Goal: Information Seeking & Learning: Understand process/instructions

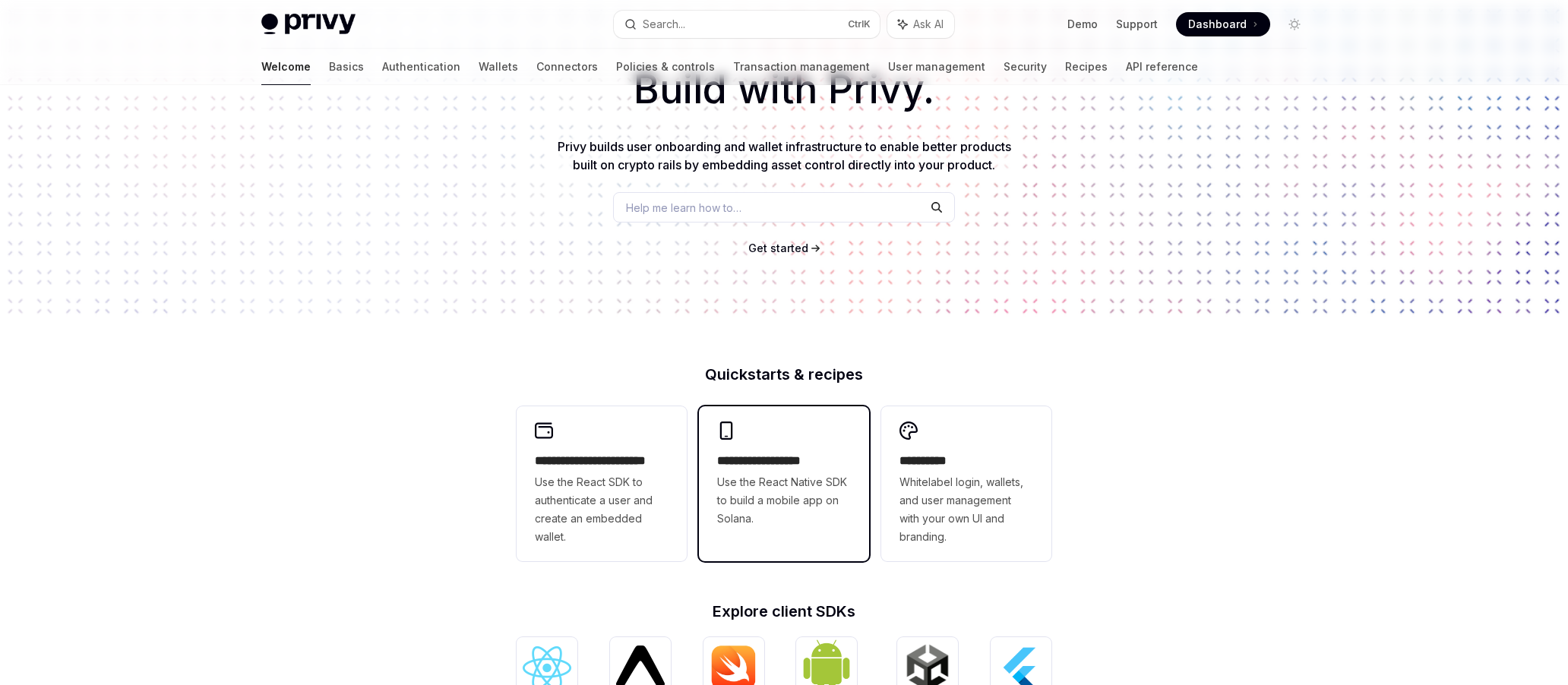
scroll to position [228, 0]
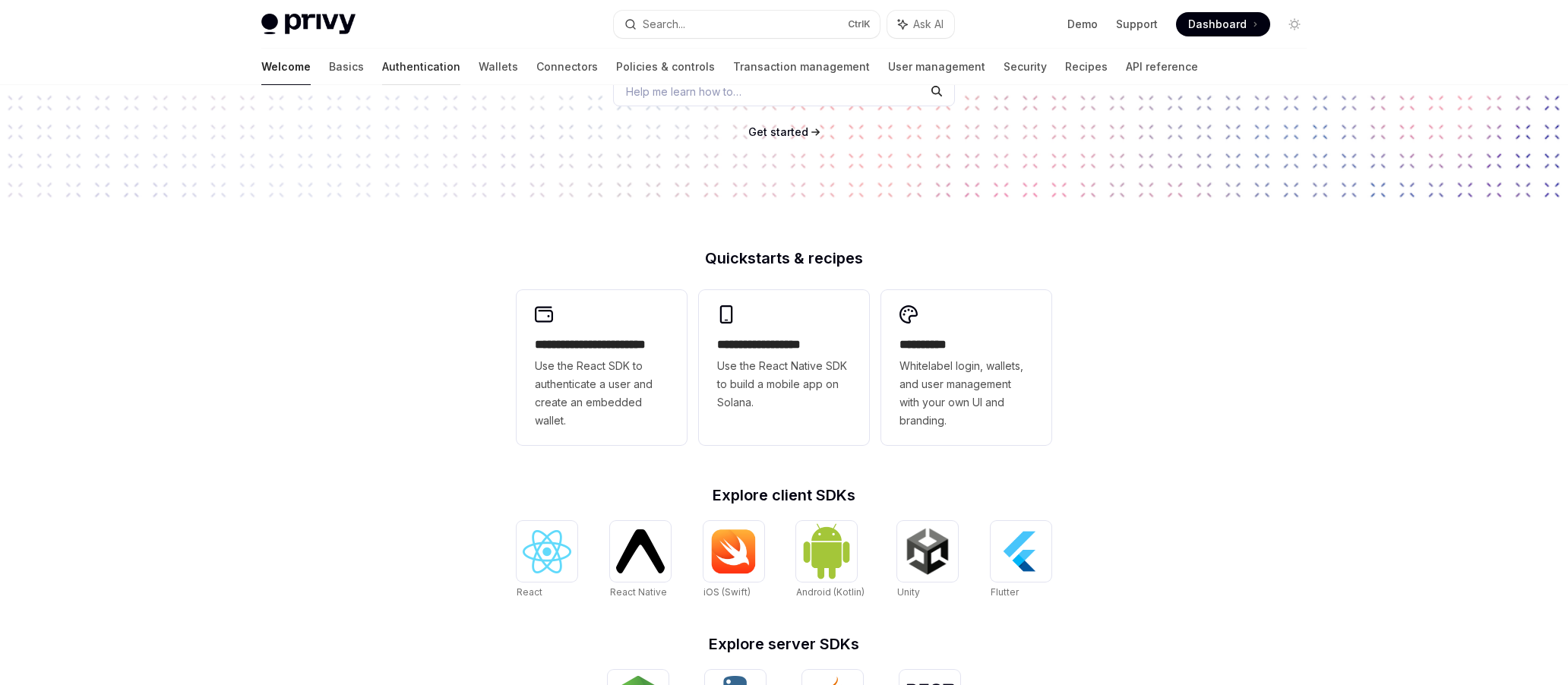
click at [383, 68] on link "Authentication" at bounding box center [422, 67] width 78 height 36
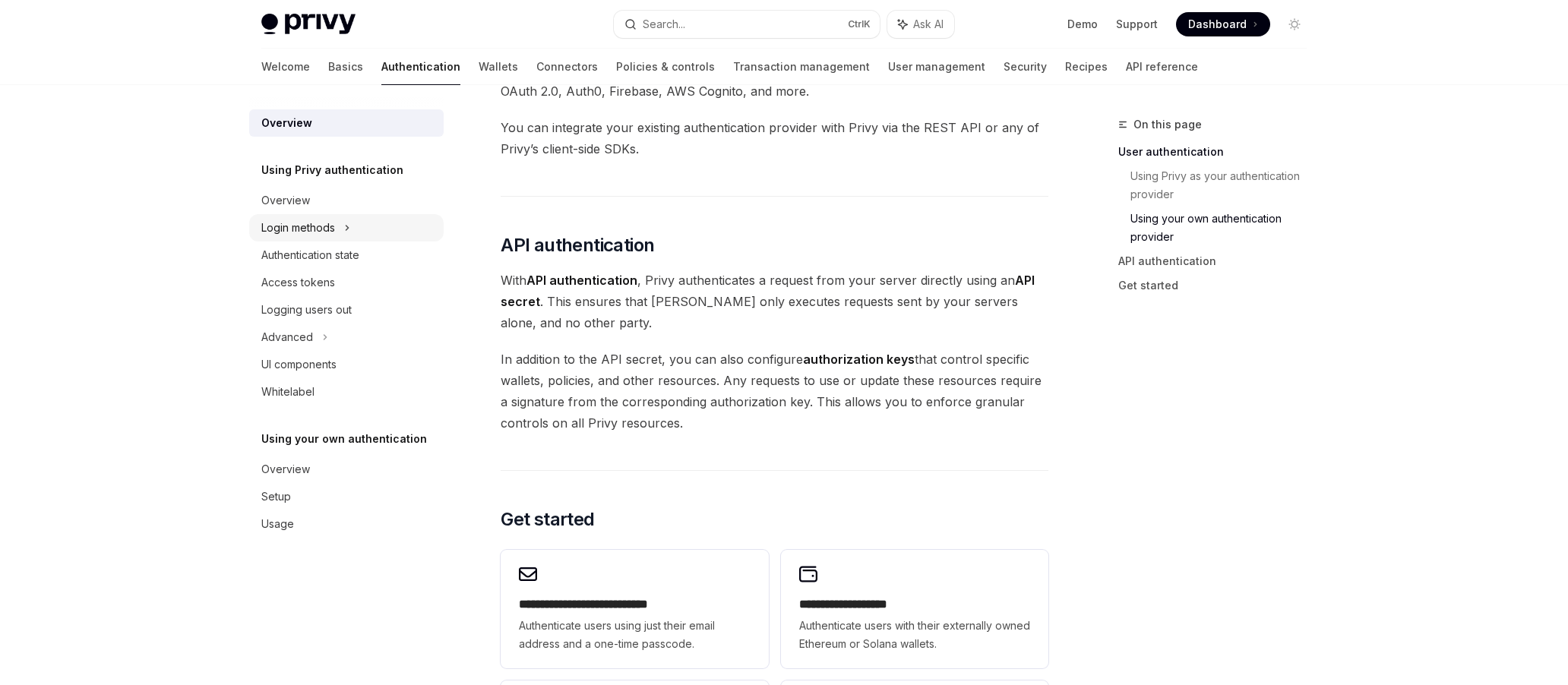
scroll to position [836, 0]
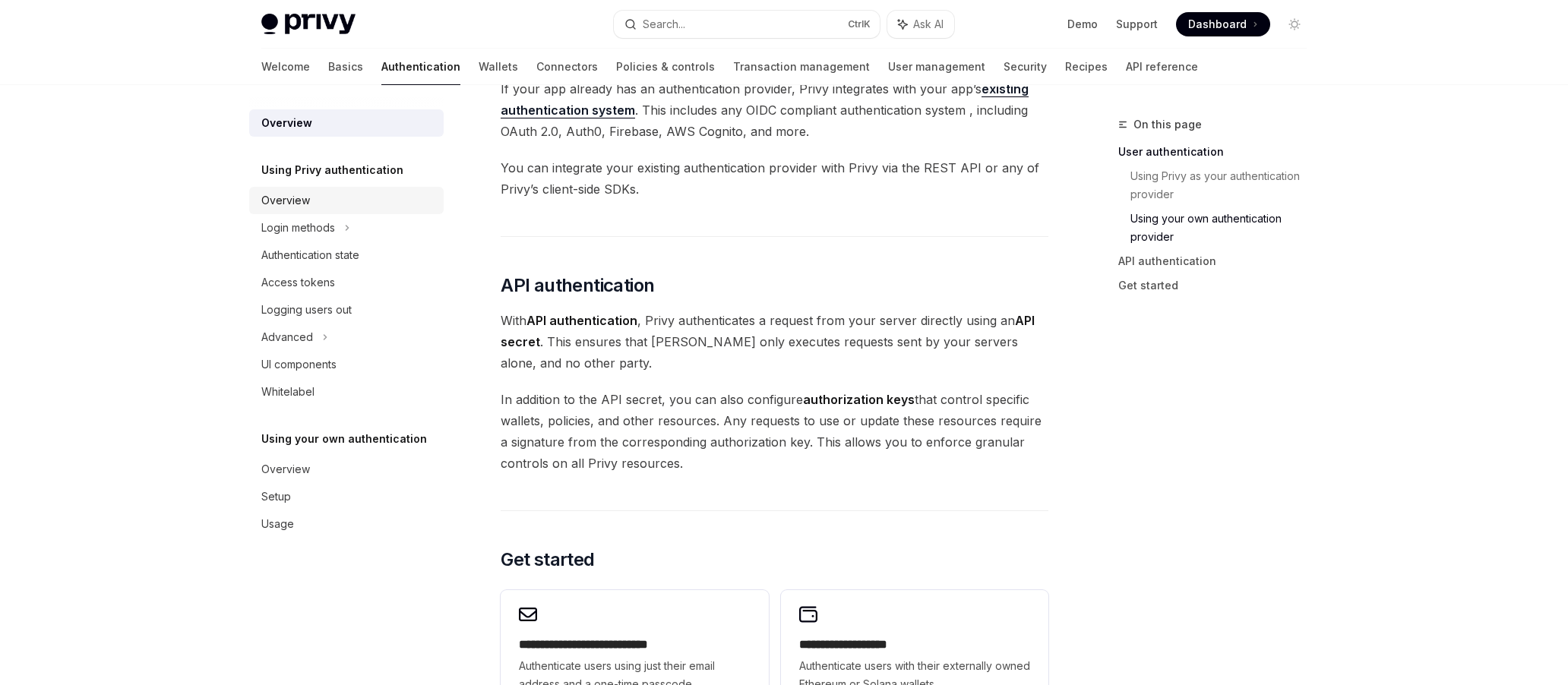
click at [367, 194] on div "Overview" at bounding box center [347, 200] width 173 height 18
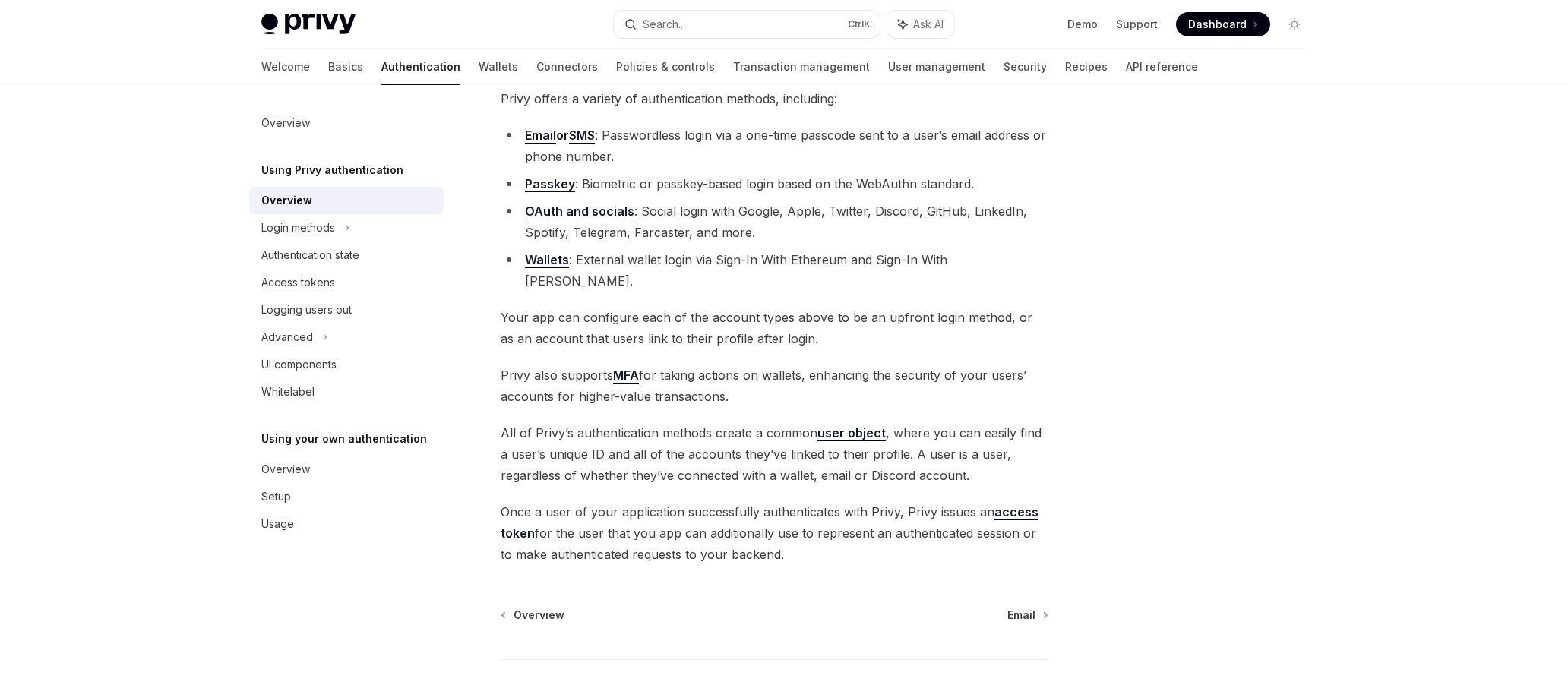
scroll to position [215, 0]
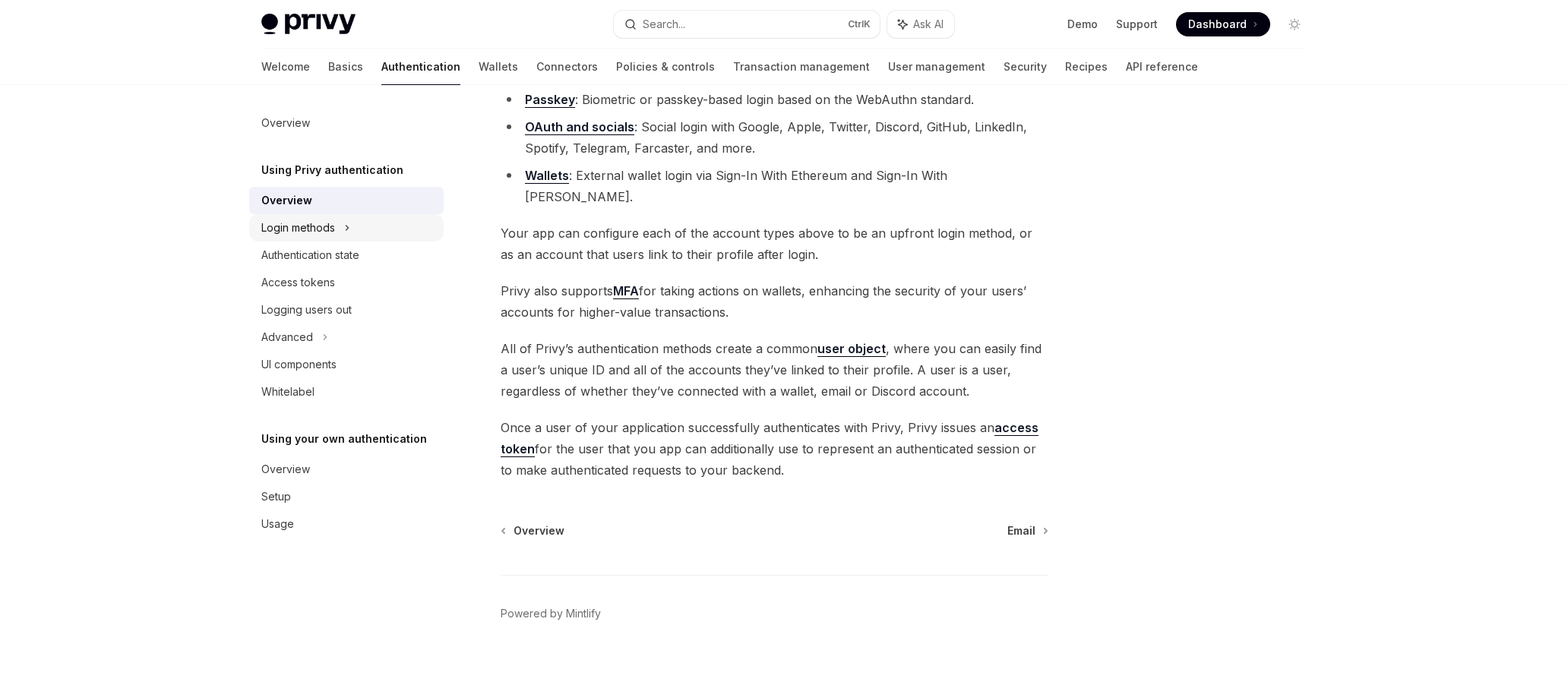
click at [386, 228] on div "Login methods" at bounding box center [346, 228] width 194 height 28
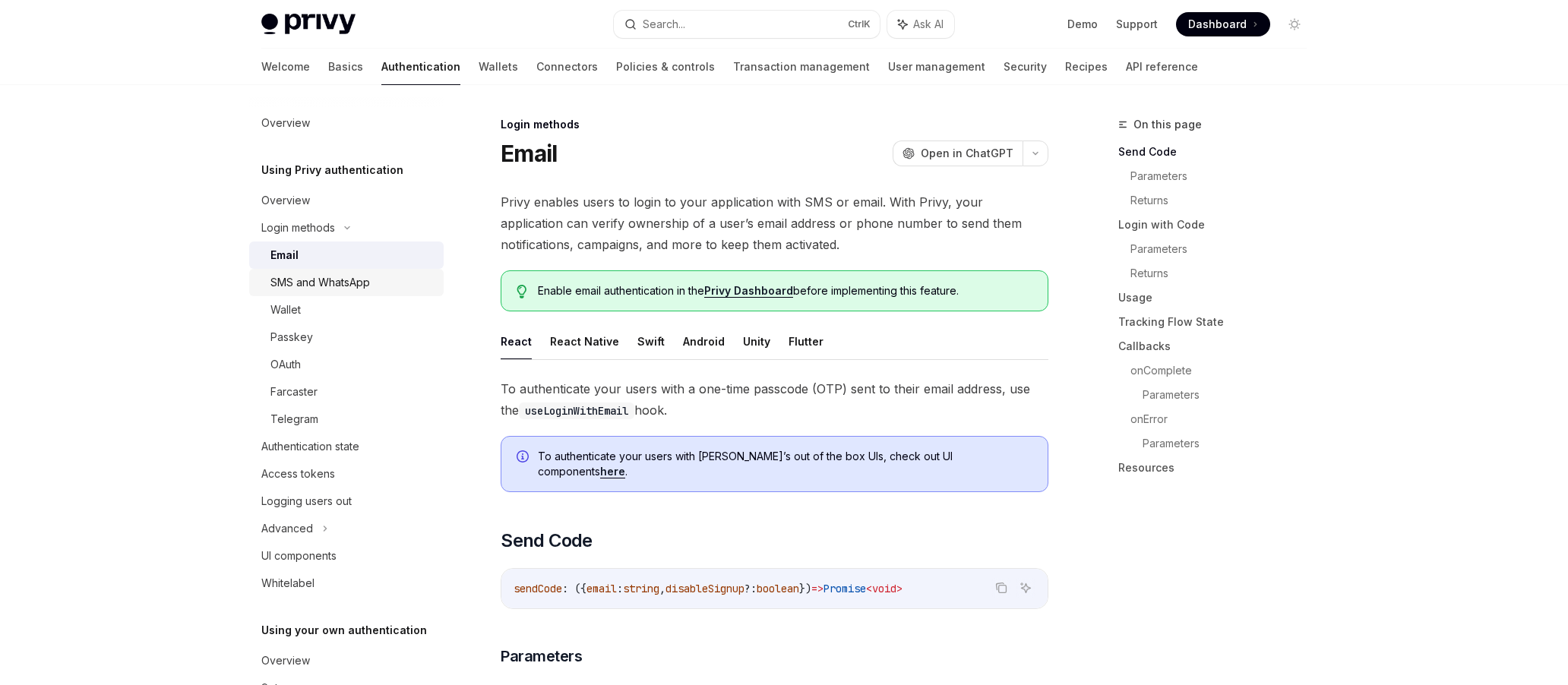
click at [376, 270] on link "SMS and WhatsApp" at bounding box center [346, 282] width 194 height 28
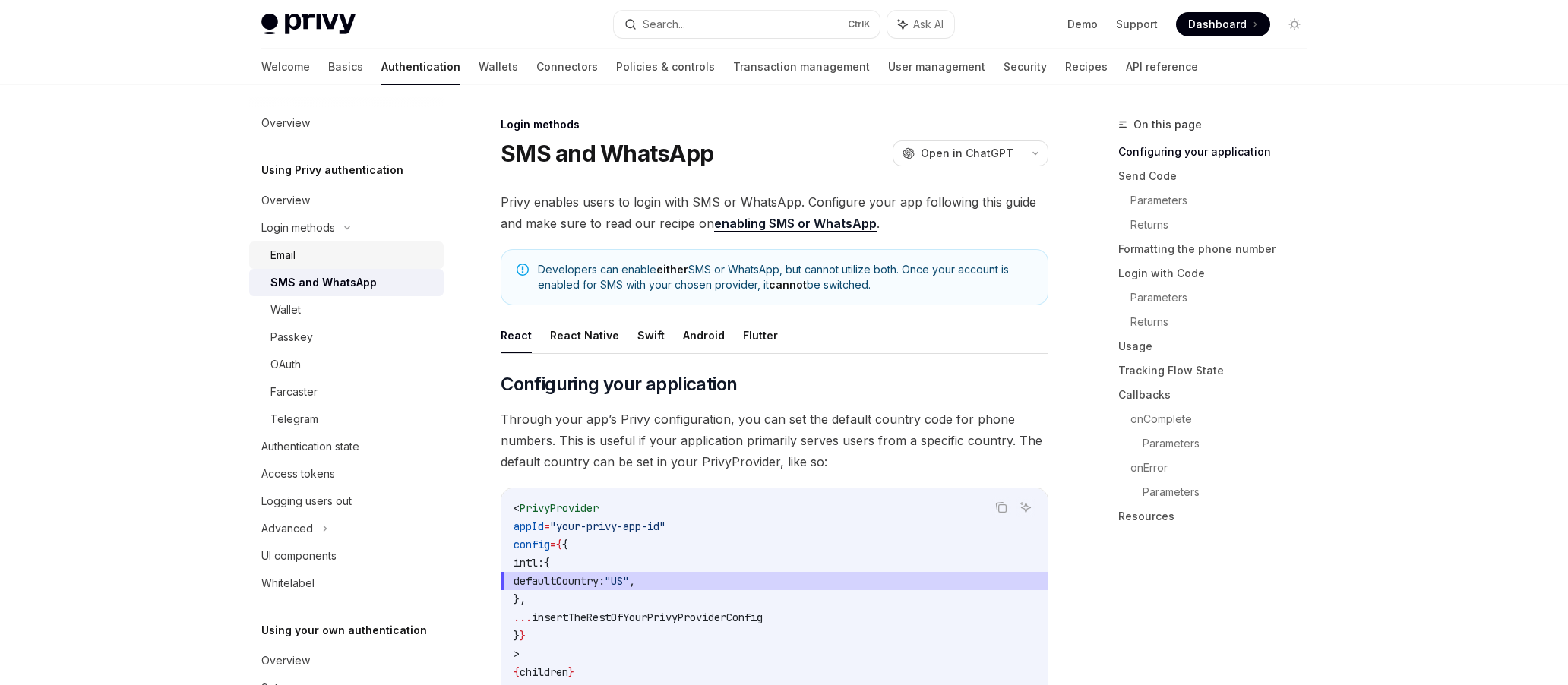
click at [382, 255] on div "Email" at bounding box center [353, 254] width 165 height 18
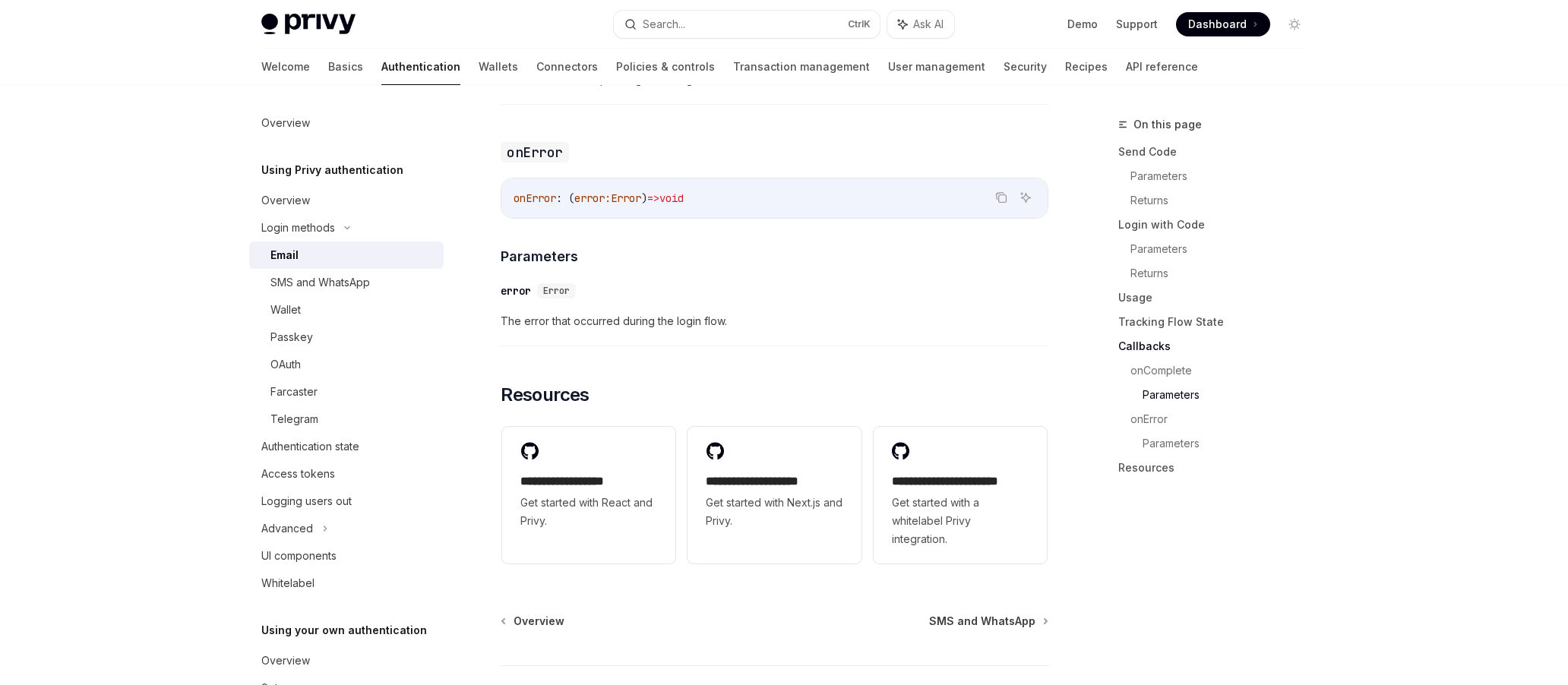
scroll to position [3035, 0]
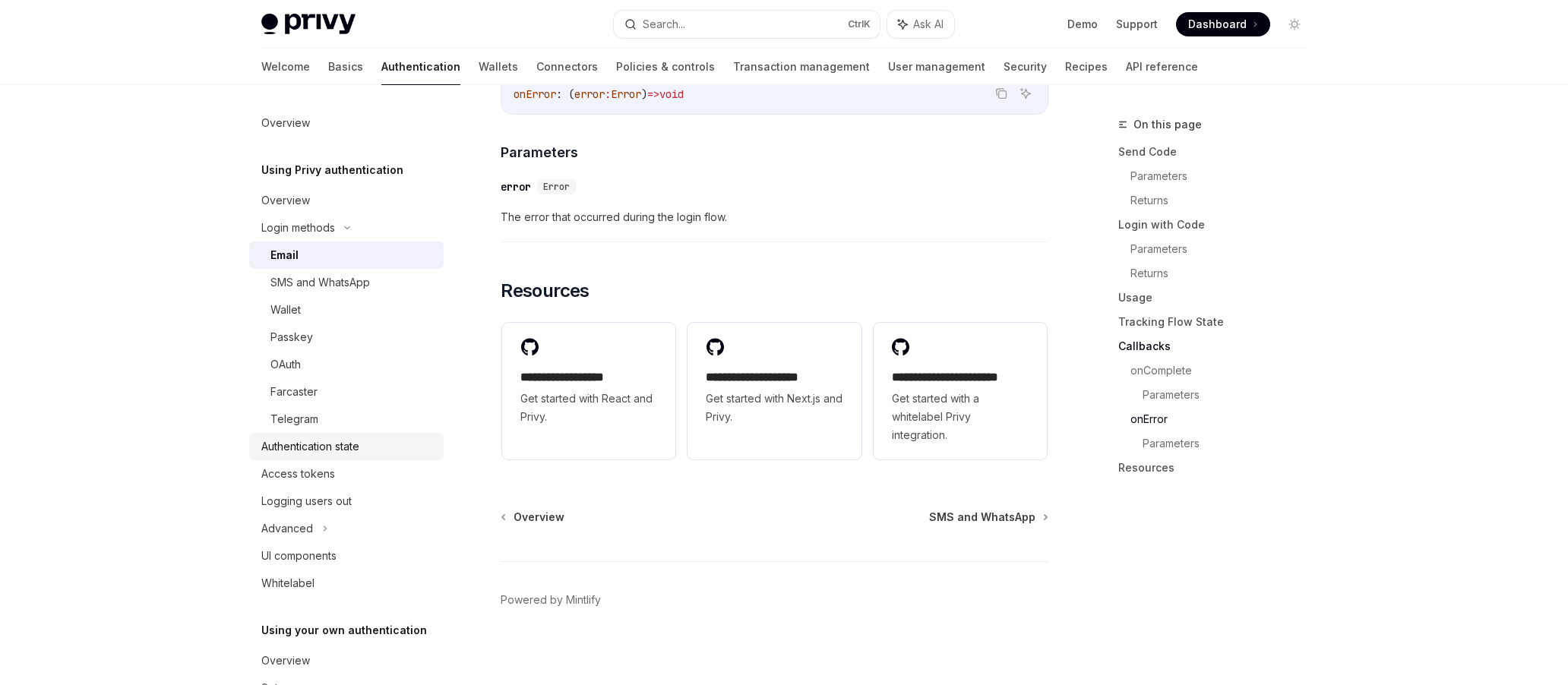
click at [367, 440] on div "Authentication state" at bounding box center [347, 447] width 173 height 18
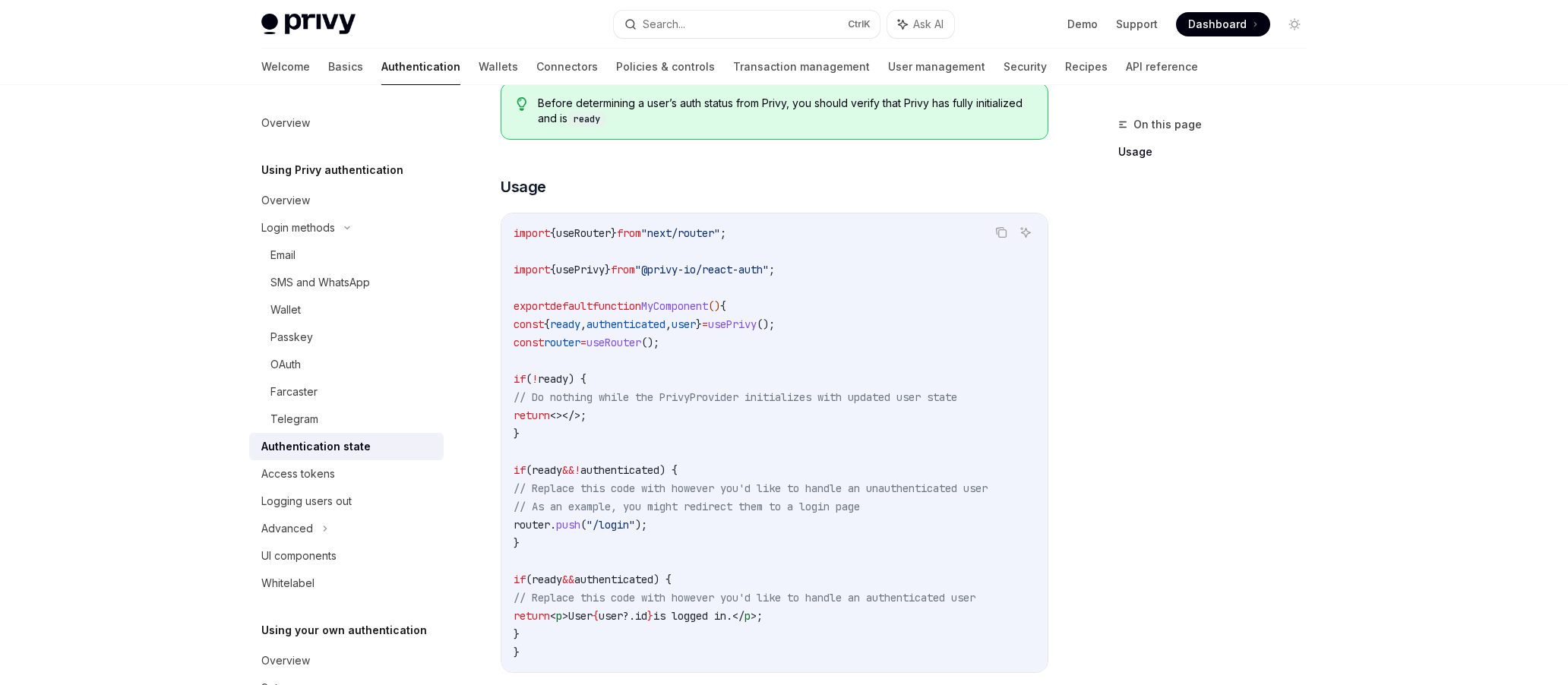
scroll to position [380, 0]
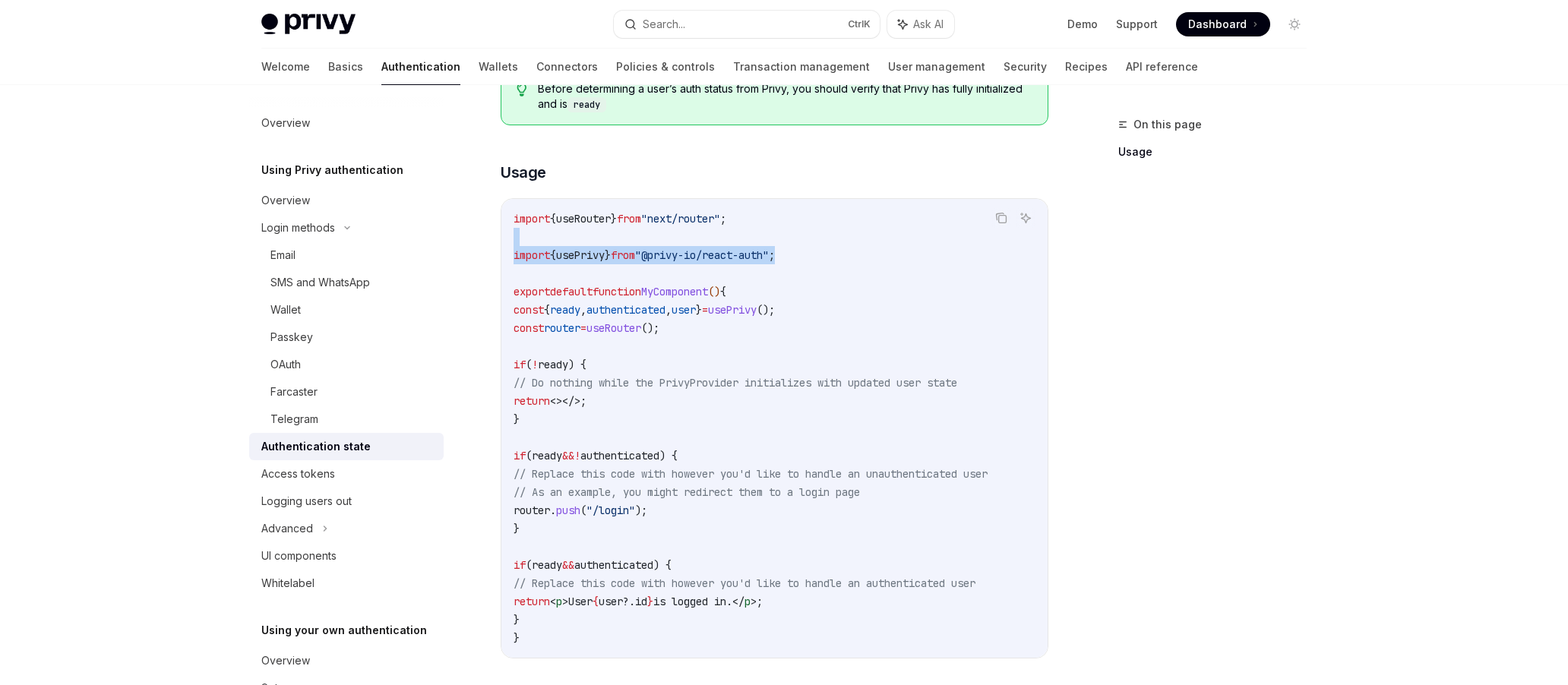
drag, startPoint x: 846, startPoint y: 253, endPoint x: 854, endPoint y: 234, distance: 20.6
click at [854, 234] on code "import { useRouter } from "next/router" ; import { usePrivy } from "@privy-io/r…" at bounding box center [775, 429] width 522 height 438
copy code "import { usePrivy } from "@privy-io/react-auth" ;"
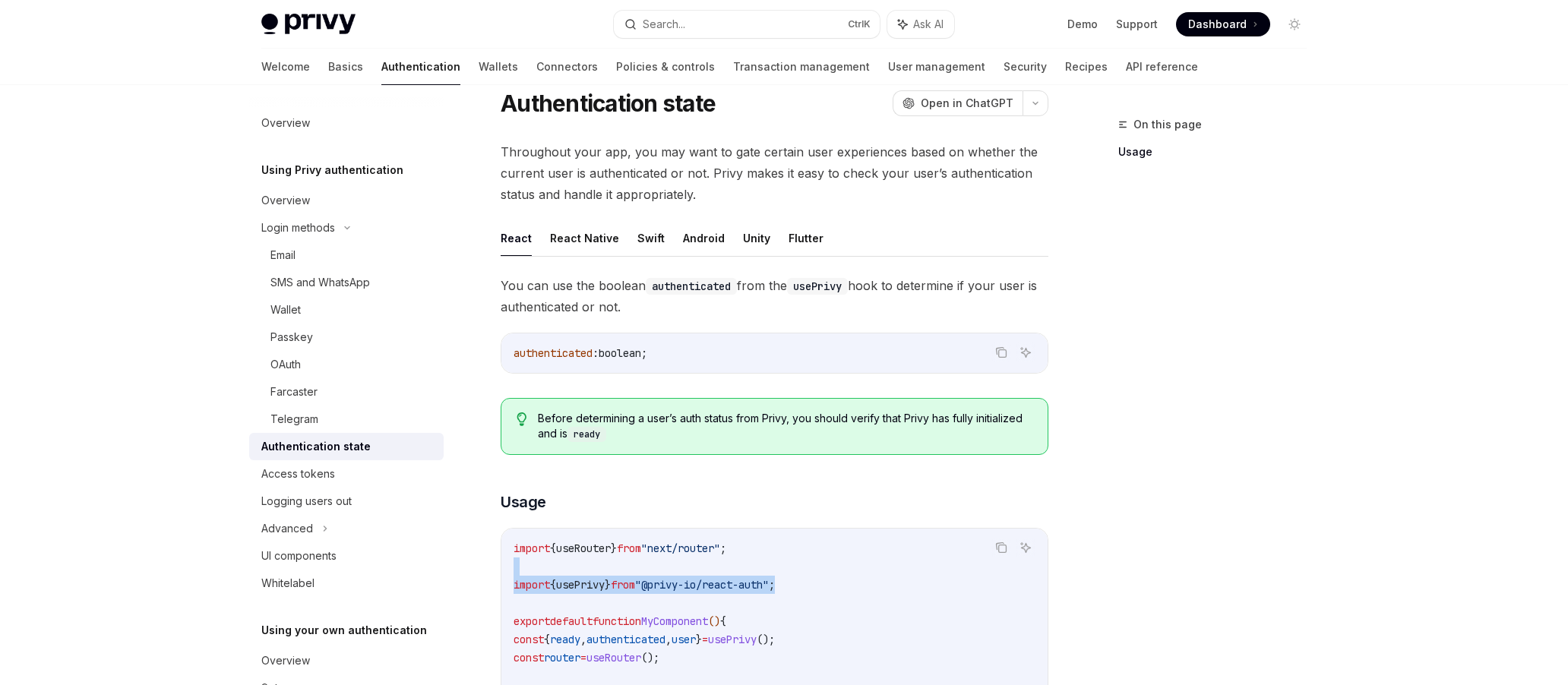
scroll to position [76, 0]
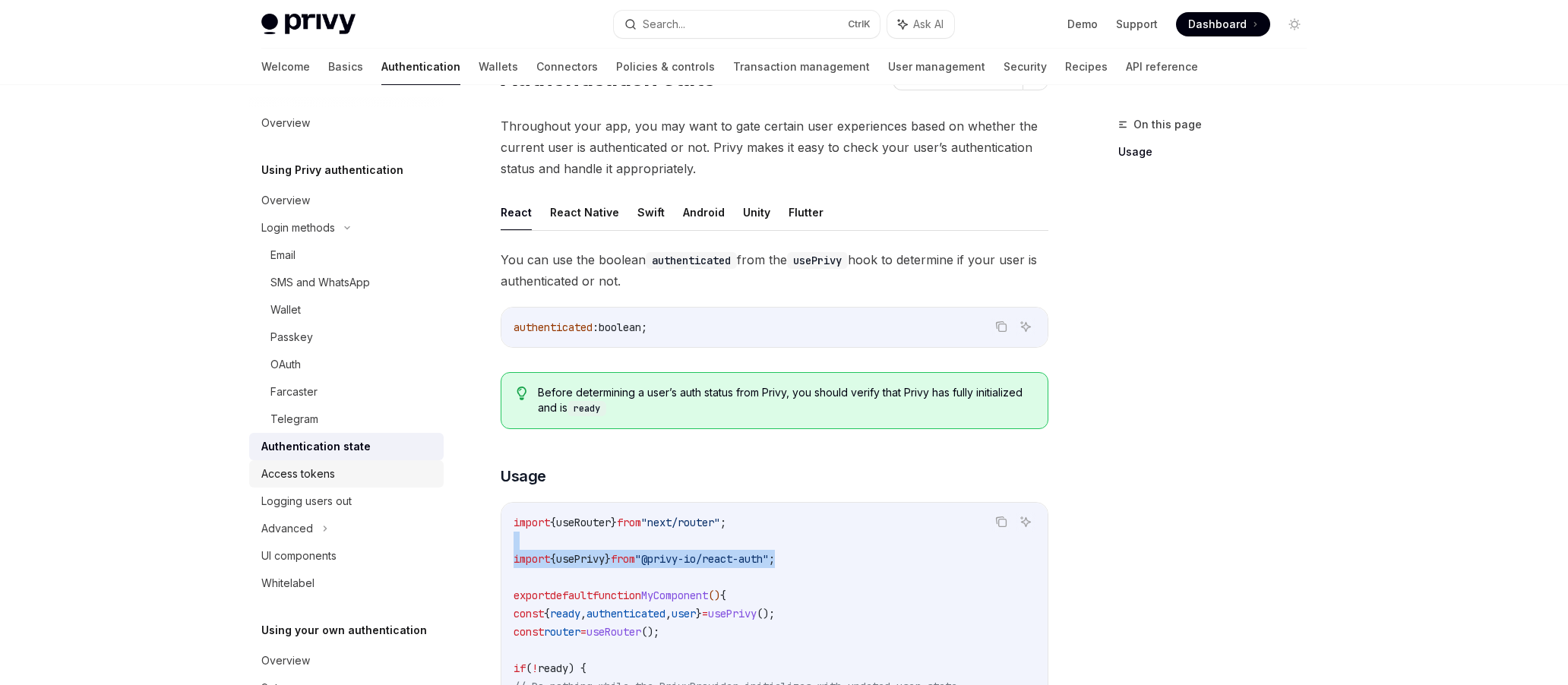
click at [375, 468] on div "Access tokens" at bounding box center [347, 474] width 173 height 18
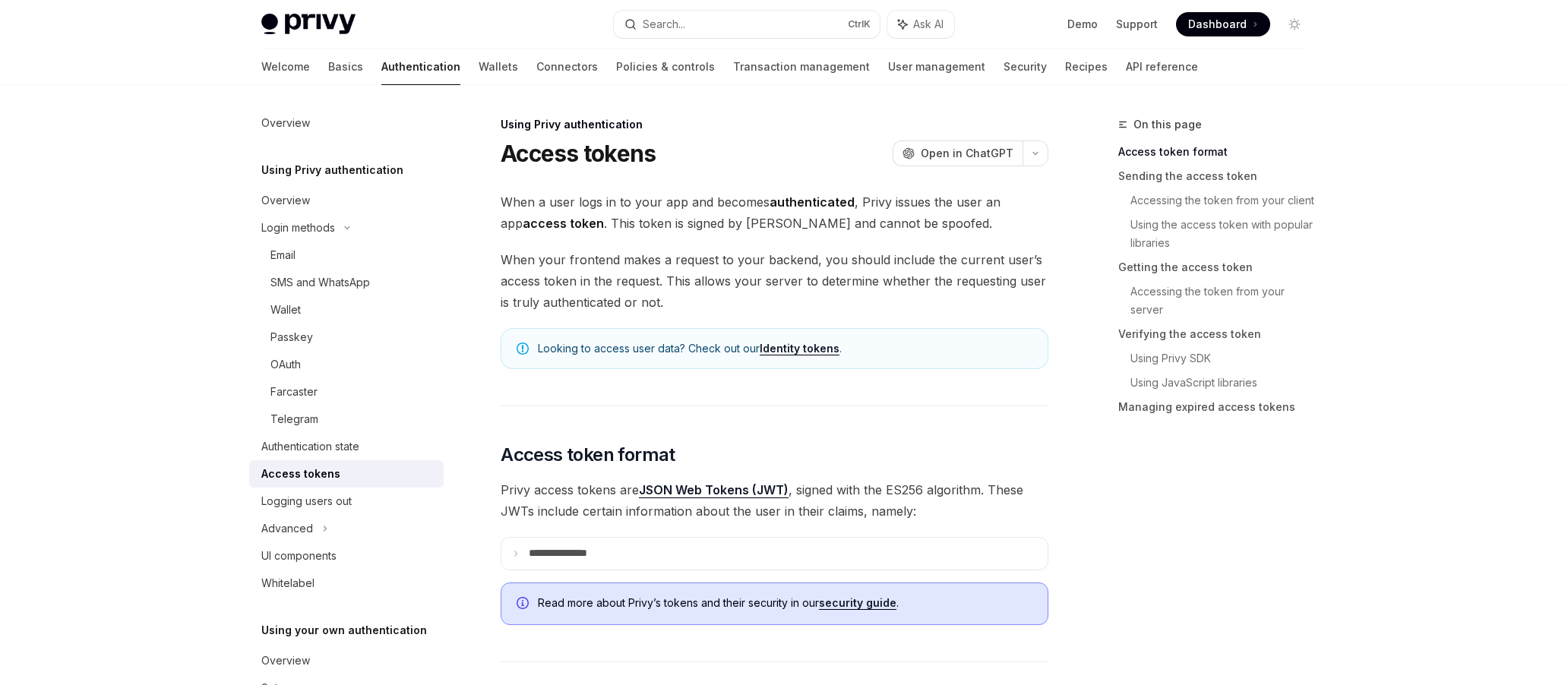
click at [552, 350] on span "Looking to access user data? Check out our Identity tokens ." at bounding box center [784, 349] width 495 height 15
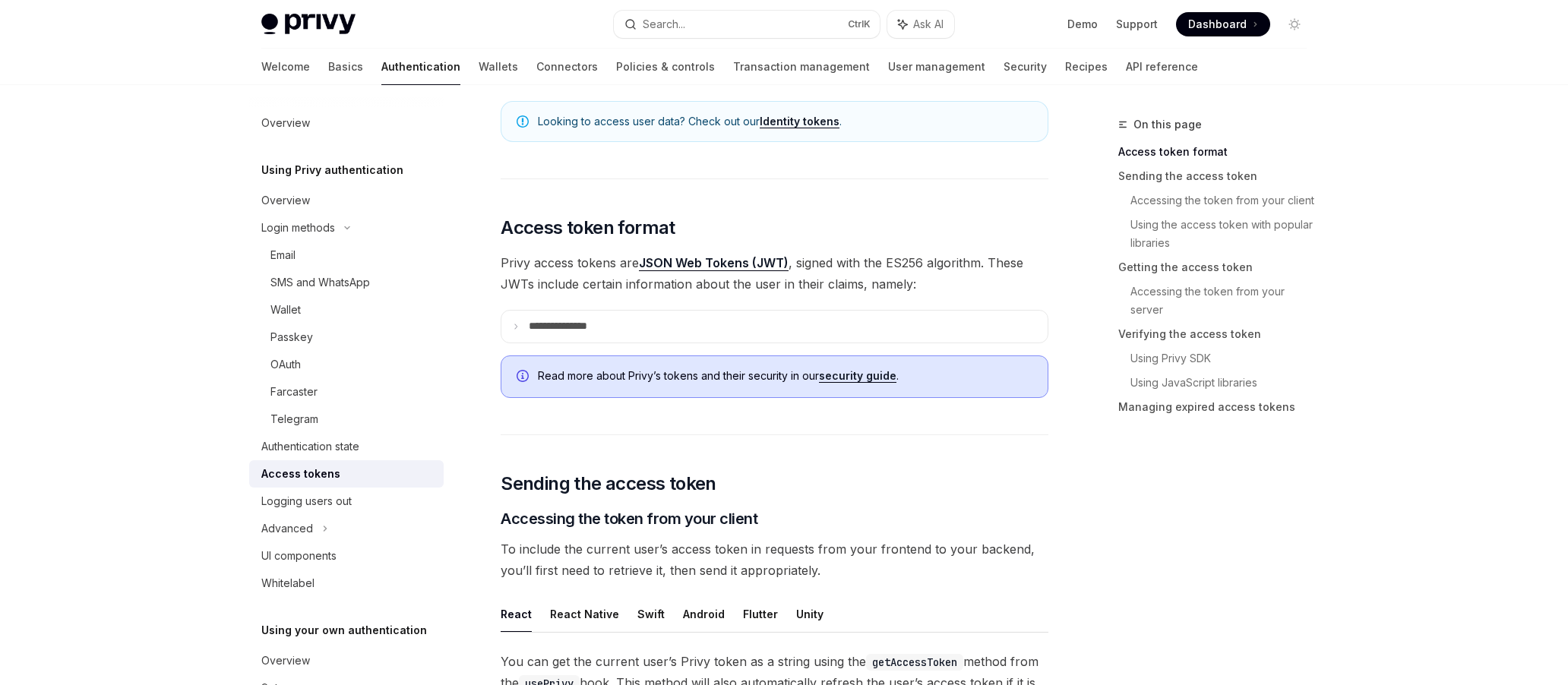
scroll to position [228, 0]
click at [630, 326] on summary "**********" at bounding box center [774, 325] width 546 height 32
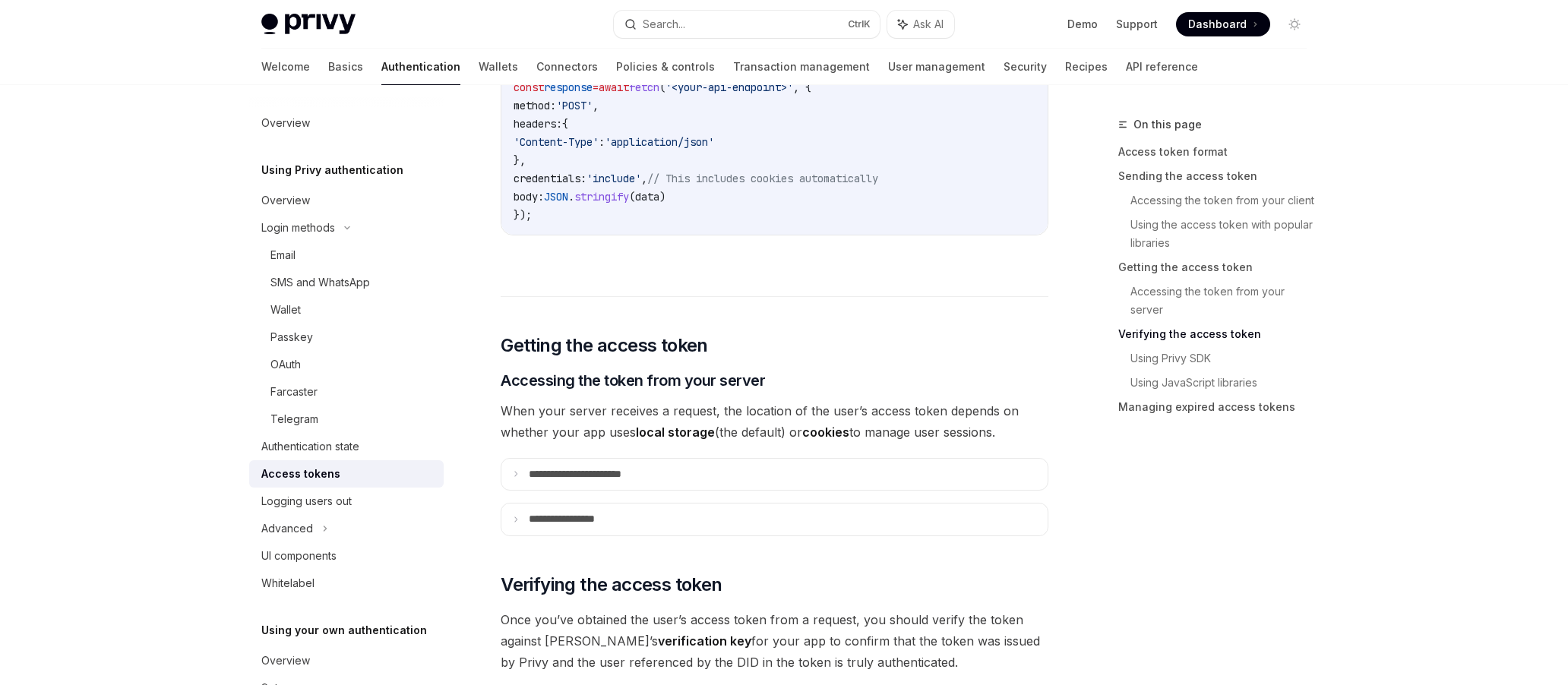
scroll to position [2280, 0]
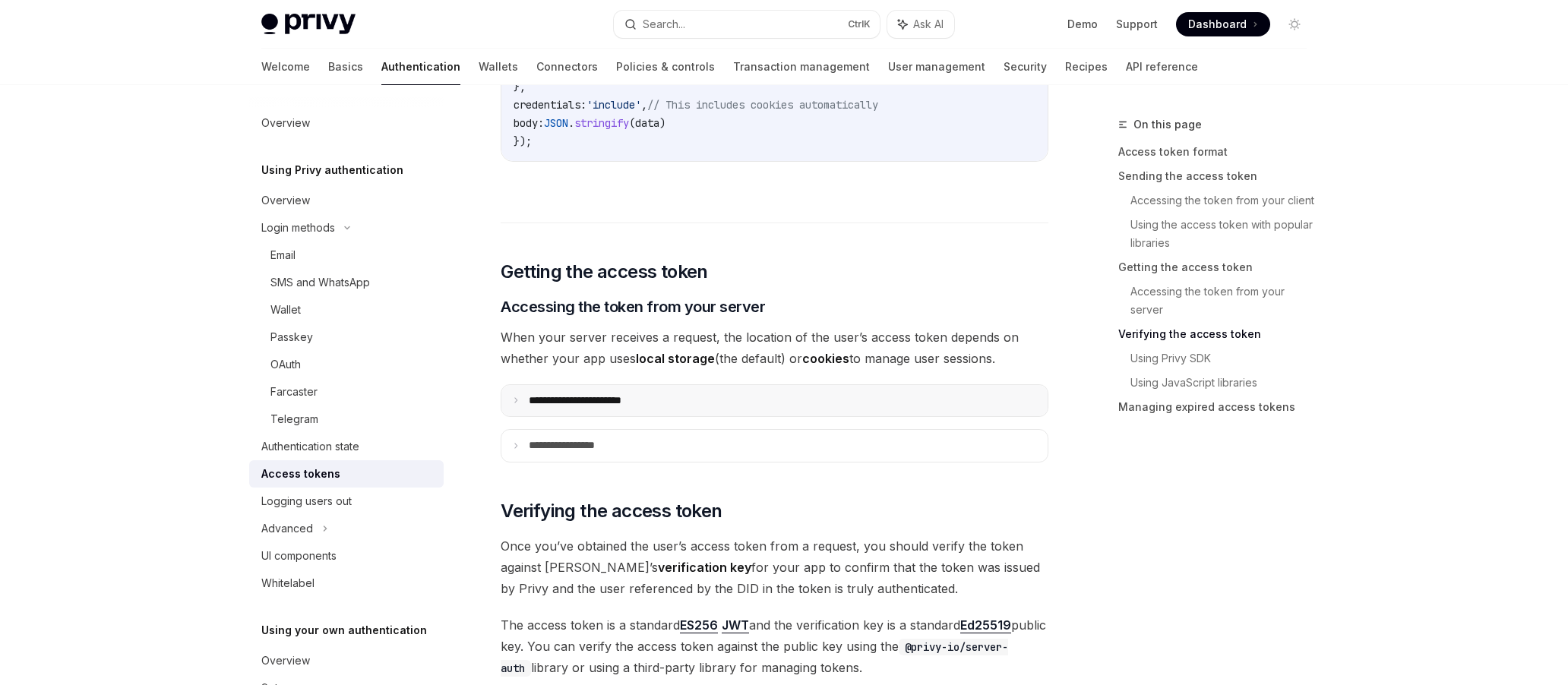
click at [516, 412] on summary "**********" at bounding box center [774, 401] width 546 height 32
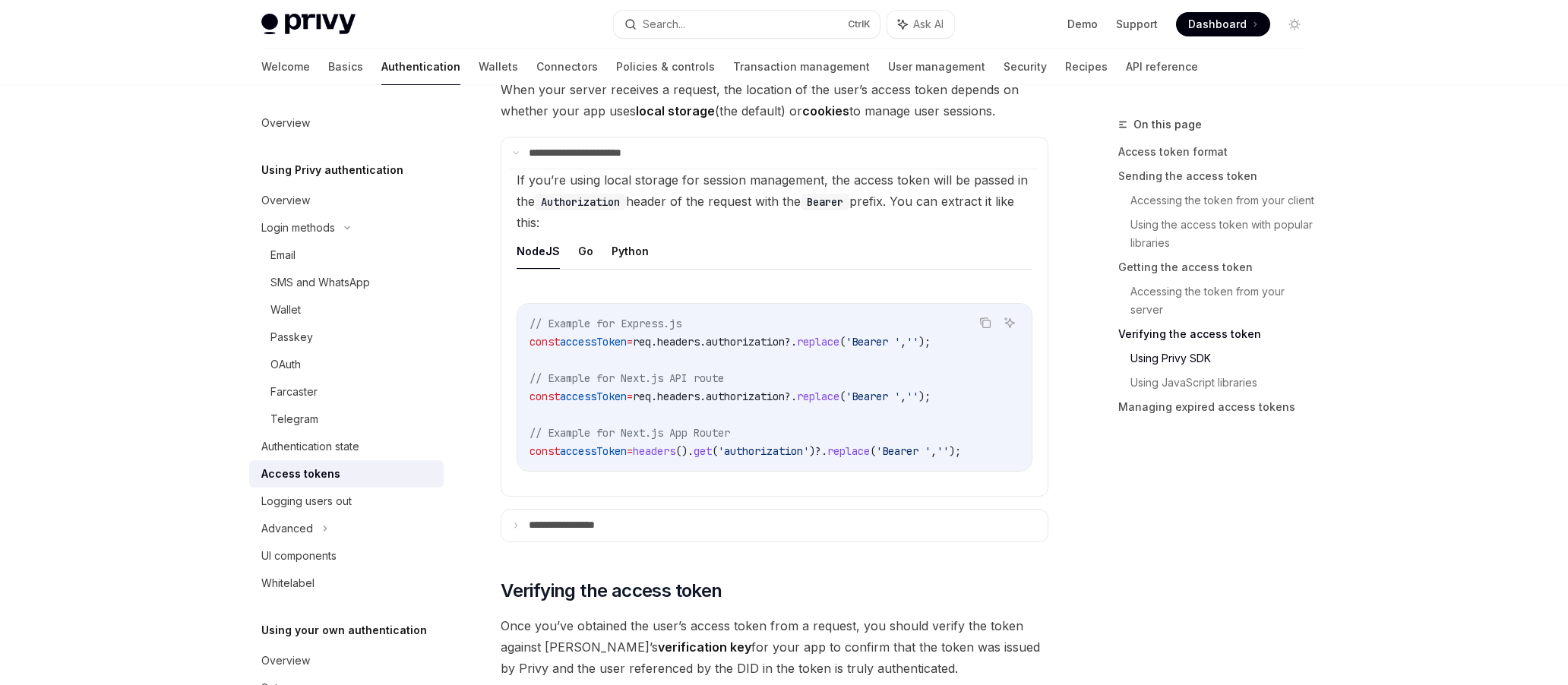
scroll to position [2508, 0]
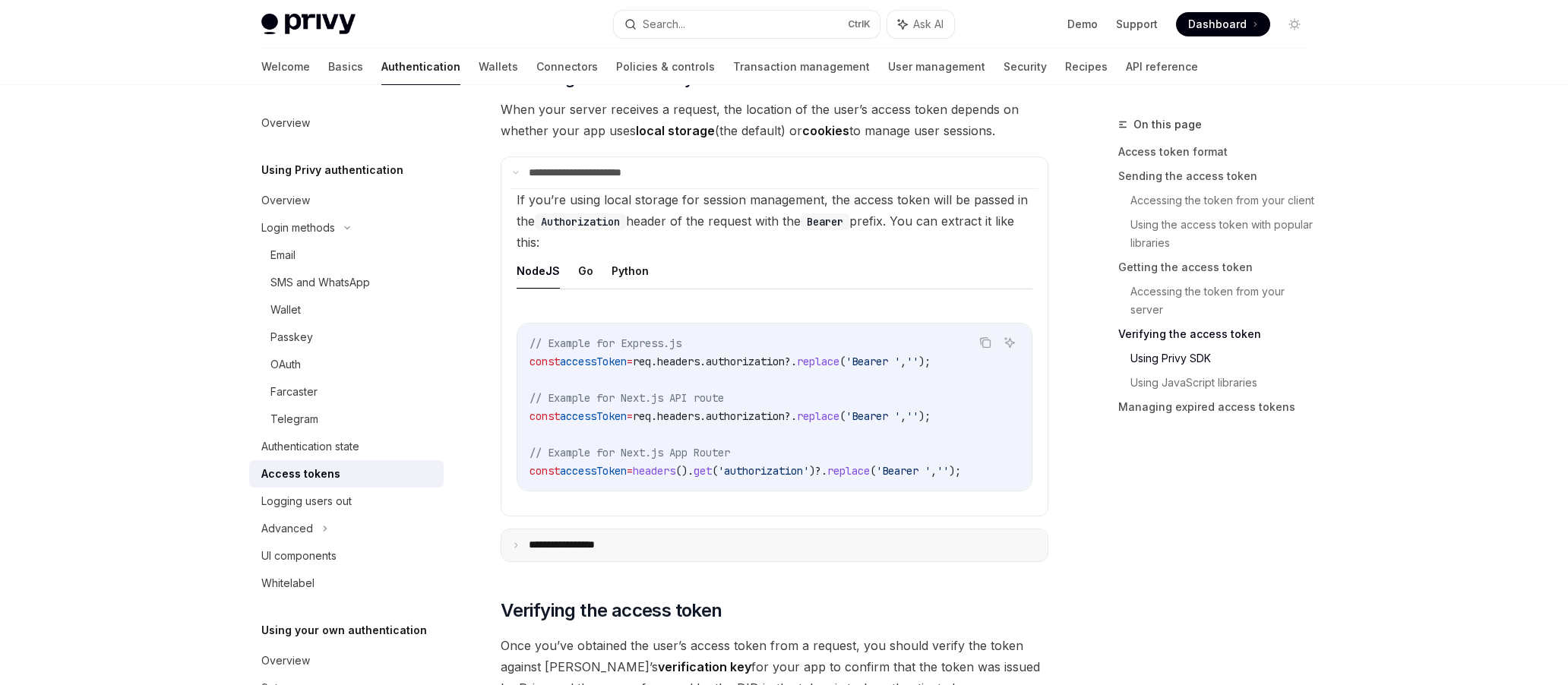
click at [576, 552] on p "**********" at bounding box center [577, 545] width 96 height 13
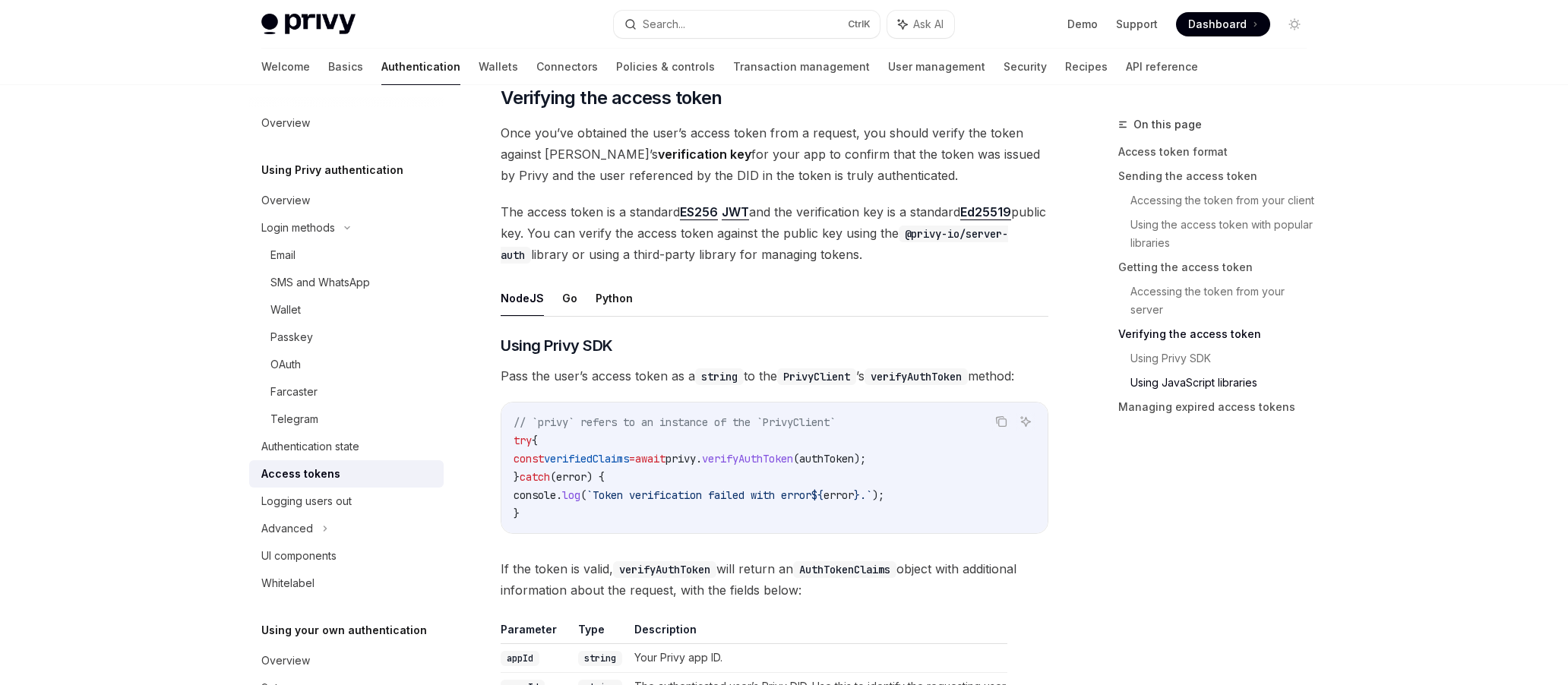
scroll to position [3344, 0]
click at [945, 243] on code "@privy-io/server-auth" at bounding box center [754, 246] width 508 height 38
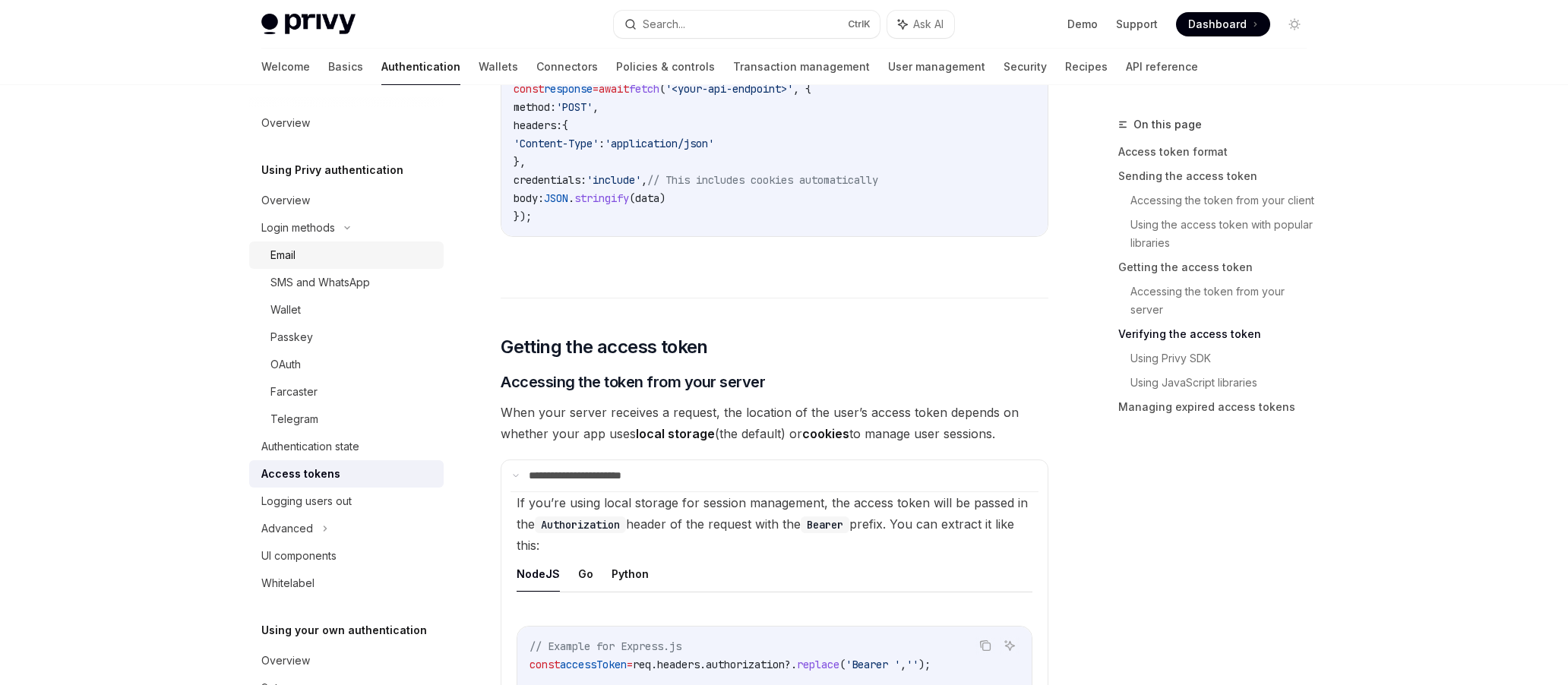
scroll to position [2203, 0]
click at [364, 201] on div "Overview" at bounding box center [347, 200] width 173 height 18
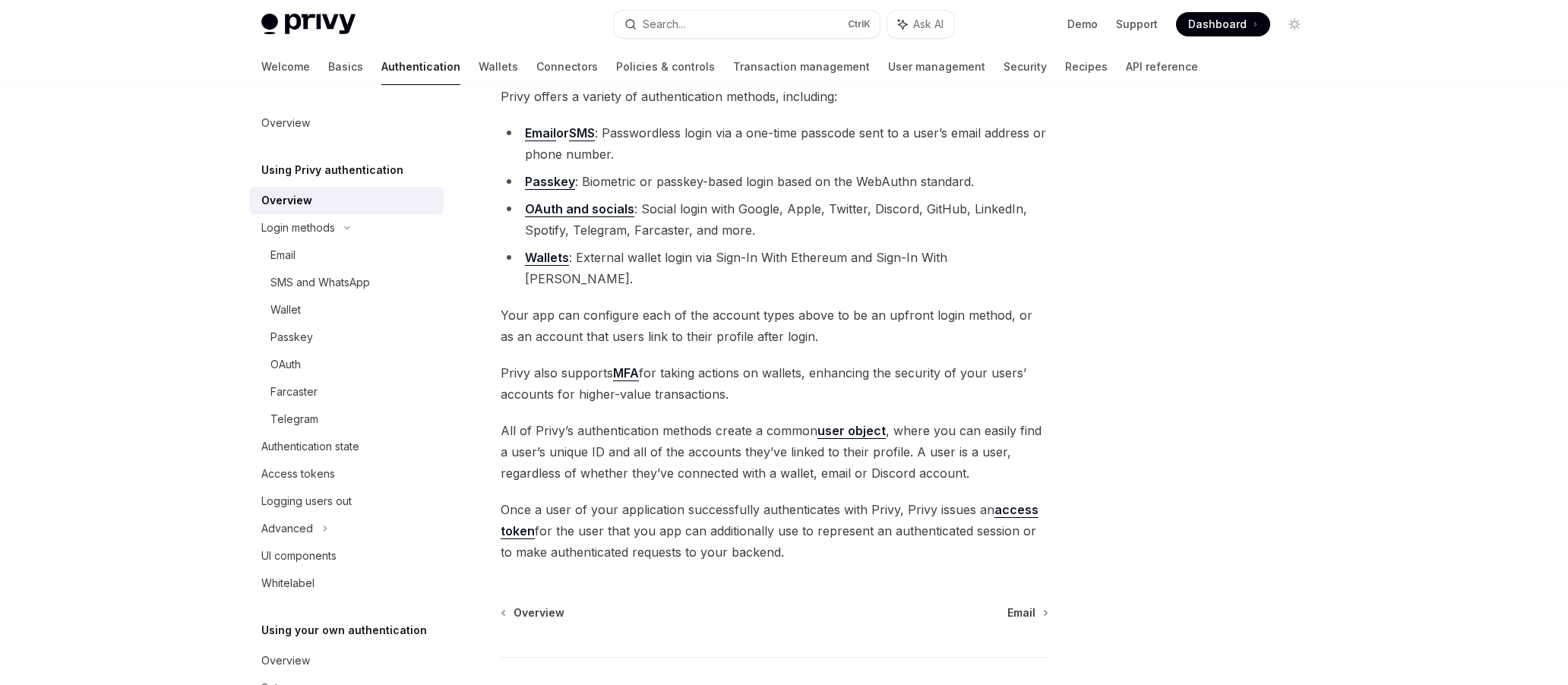
scroll to position [215, 0]
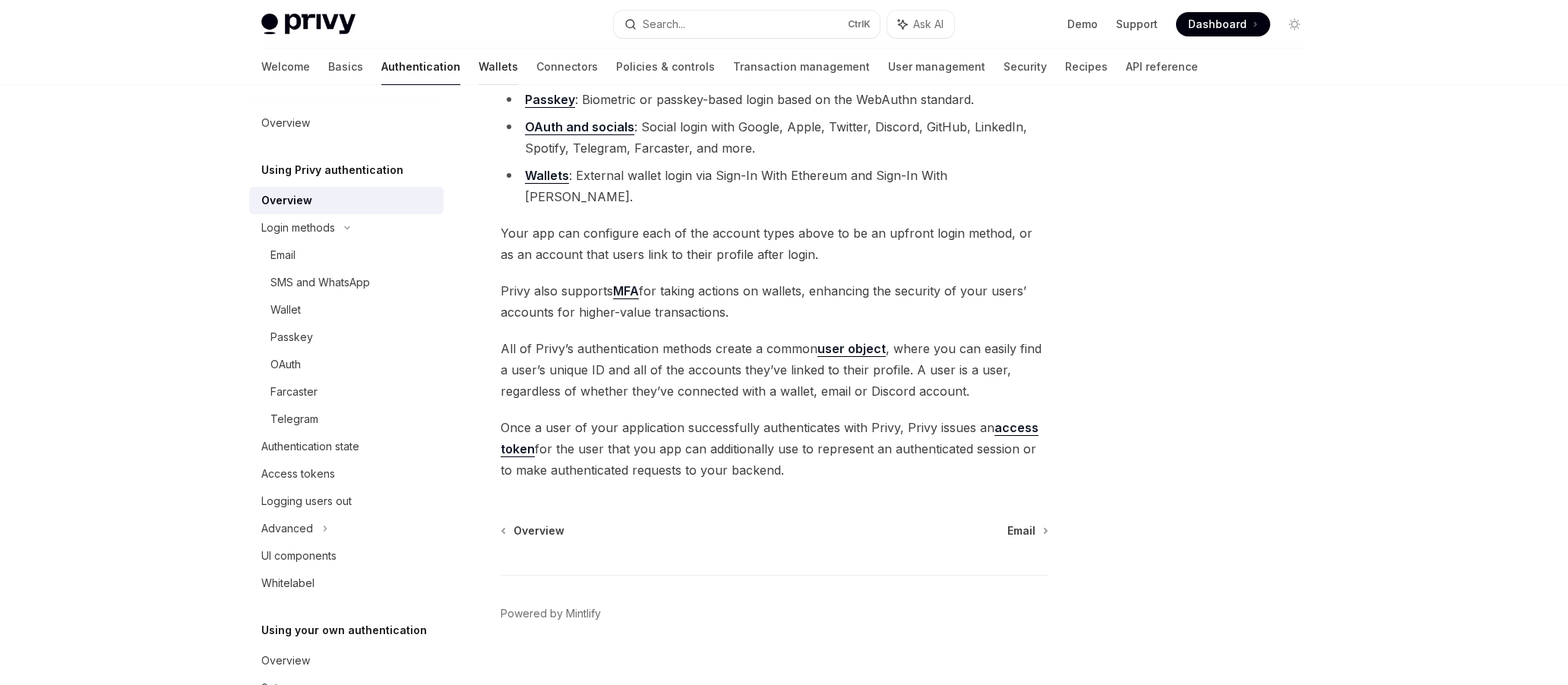
click at [478, 61] on link "Wallets" at bounding box center [497, 67] width 39 height 36
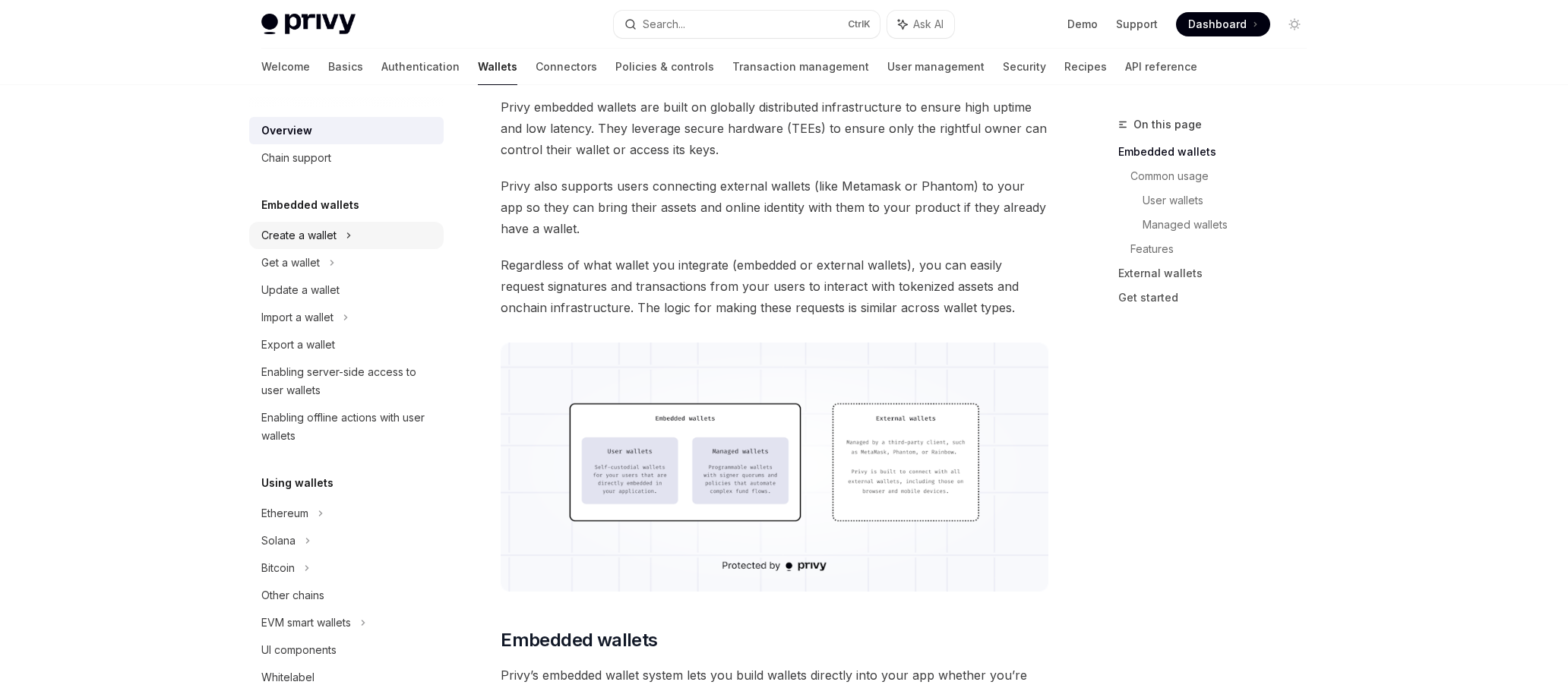
scroll to position [76, 0]
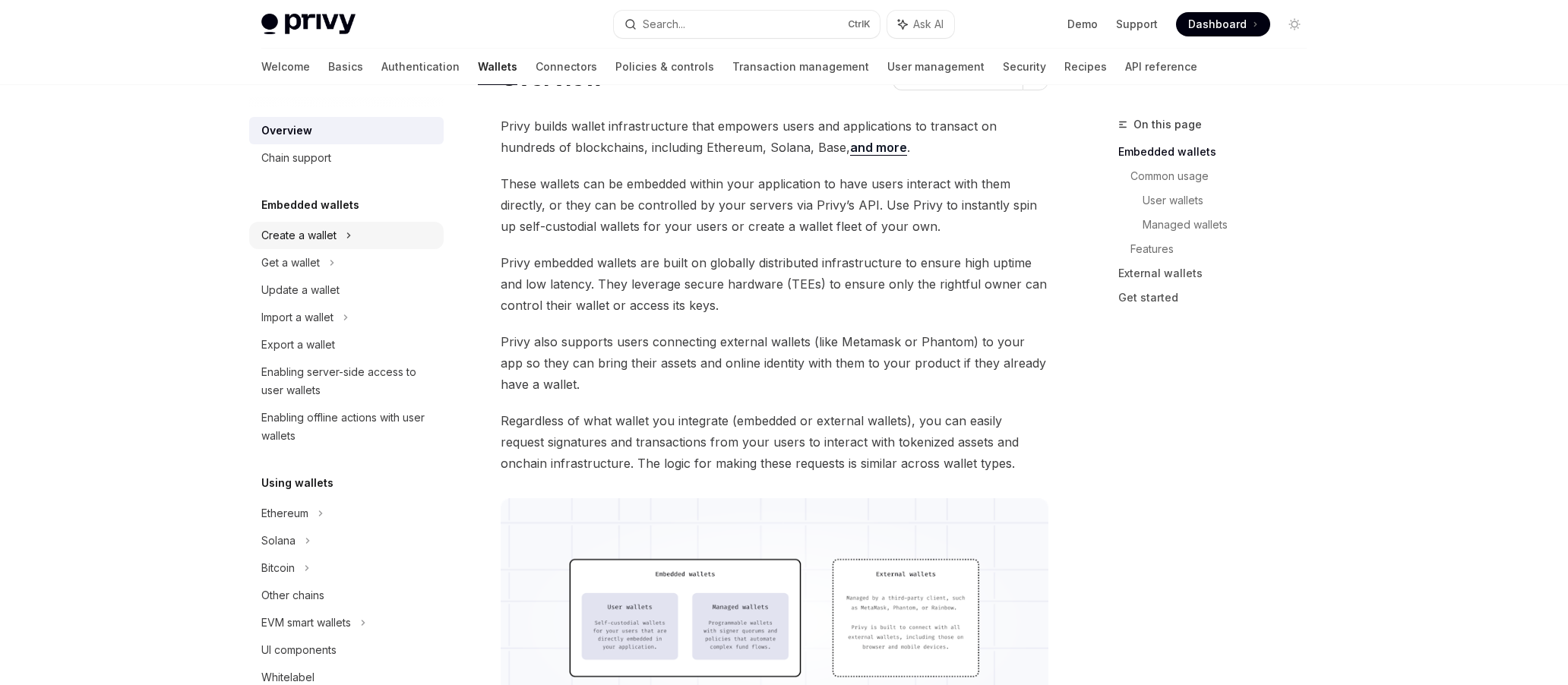
click at [350, 235] on icon at bounding box center [348, 235] width 6 height 18
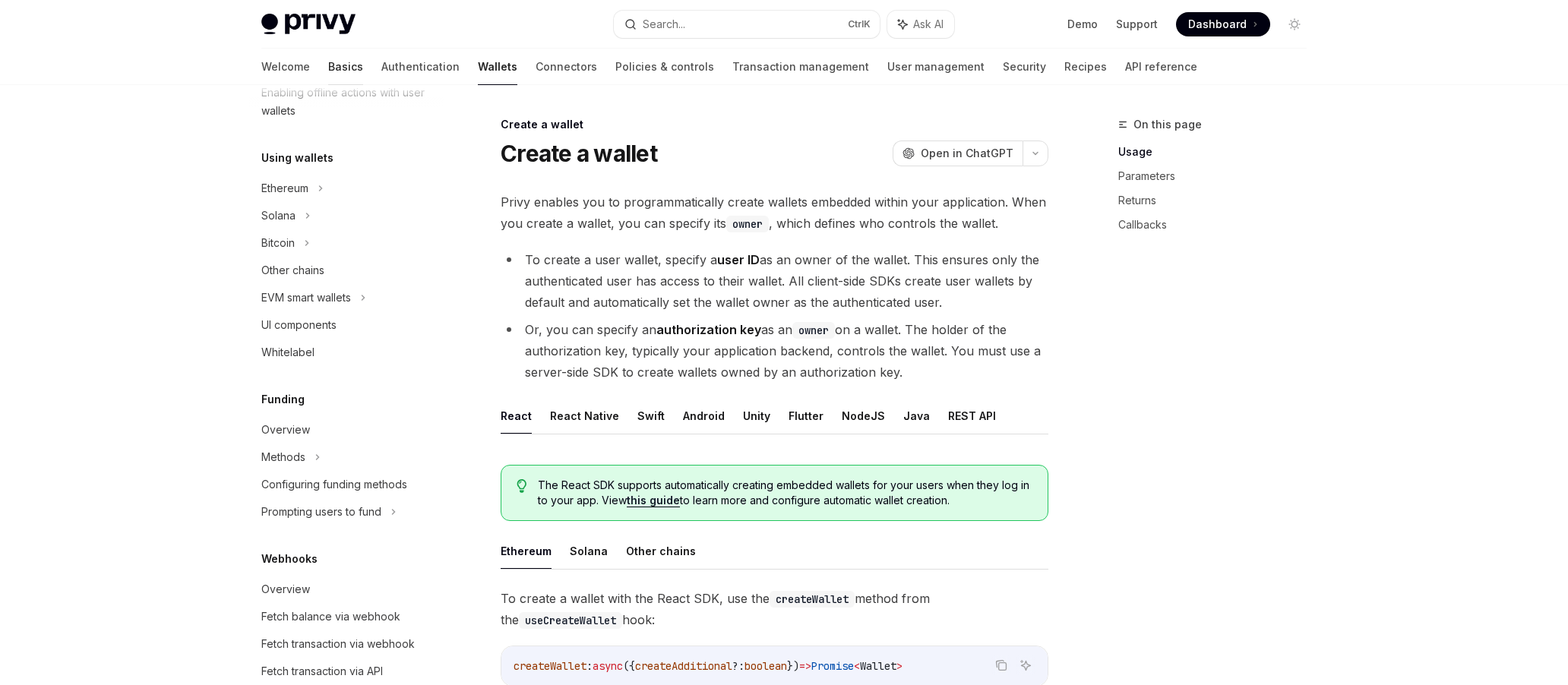
click at [328, 66] on link "Basics" at bounding box center [345, 67] width 35 height 36
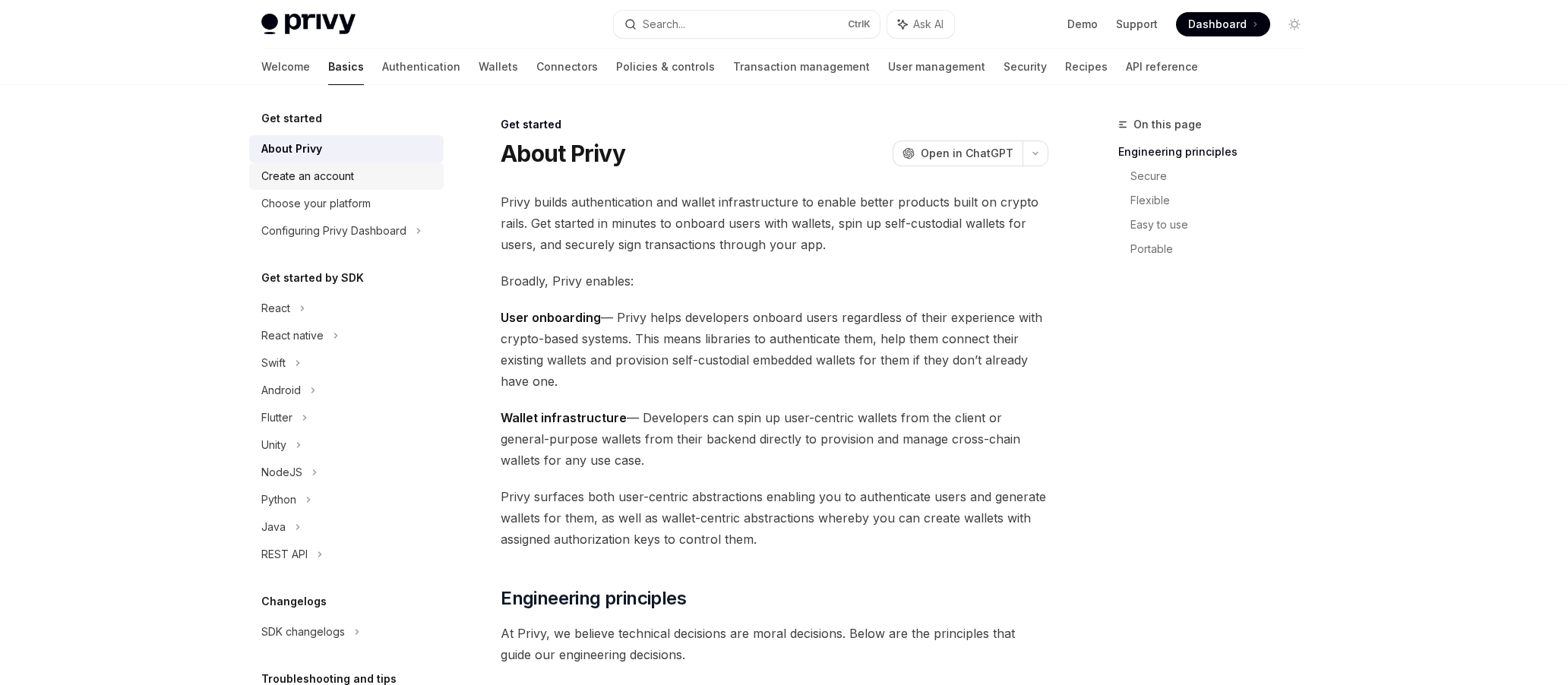
click at [404, 184] on div "Create an account" at bounding box center [347, 176] width 173 height 18
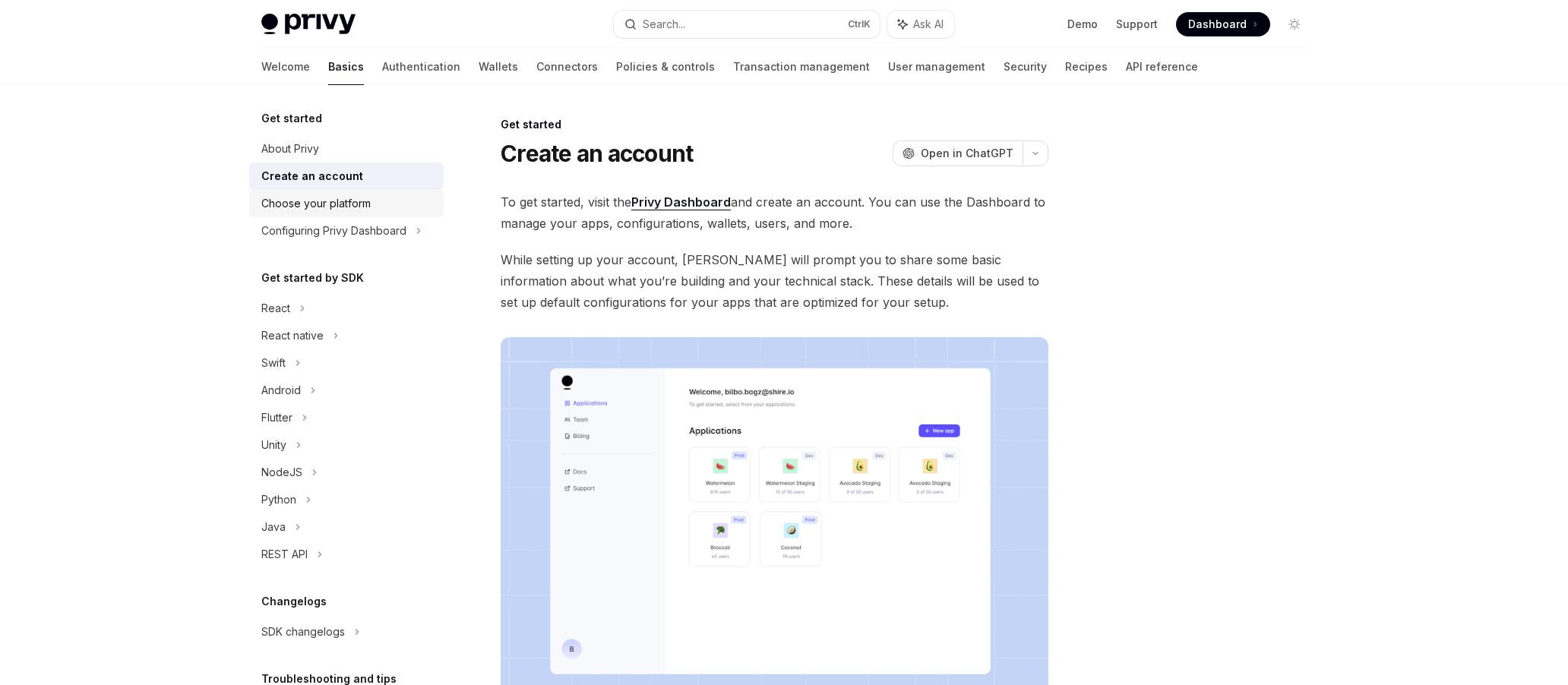
click at [394, 204] on div "Choose your platform" at bounding box center [347, 203] width 173 height 18
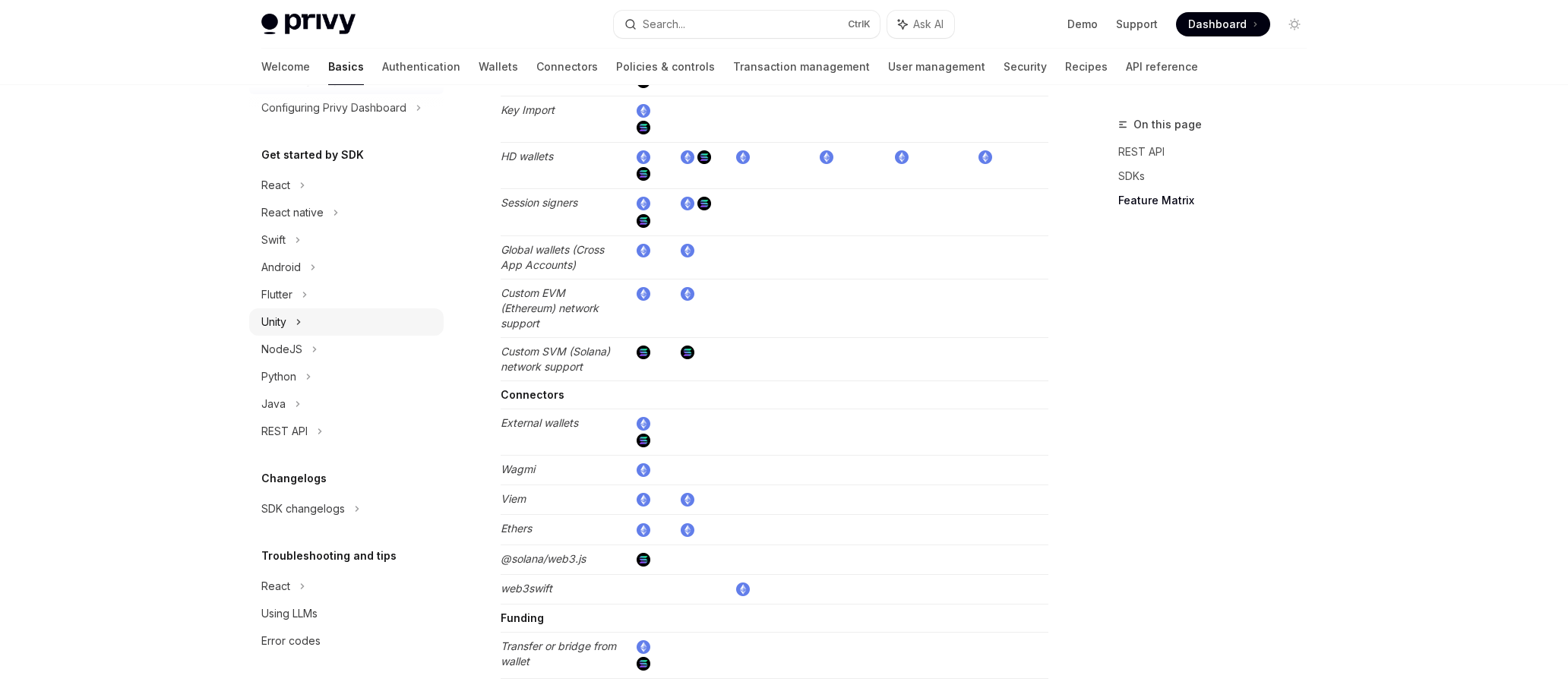
scroll to position [2431, 0]
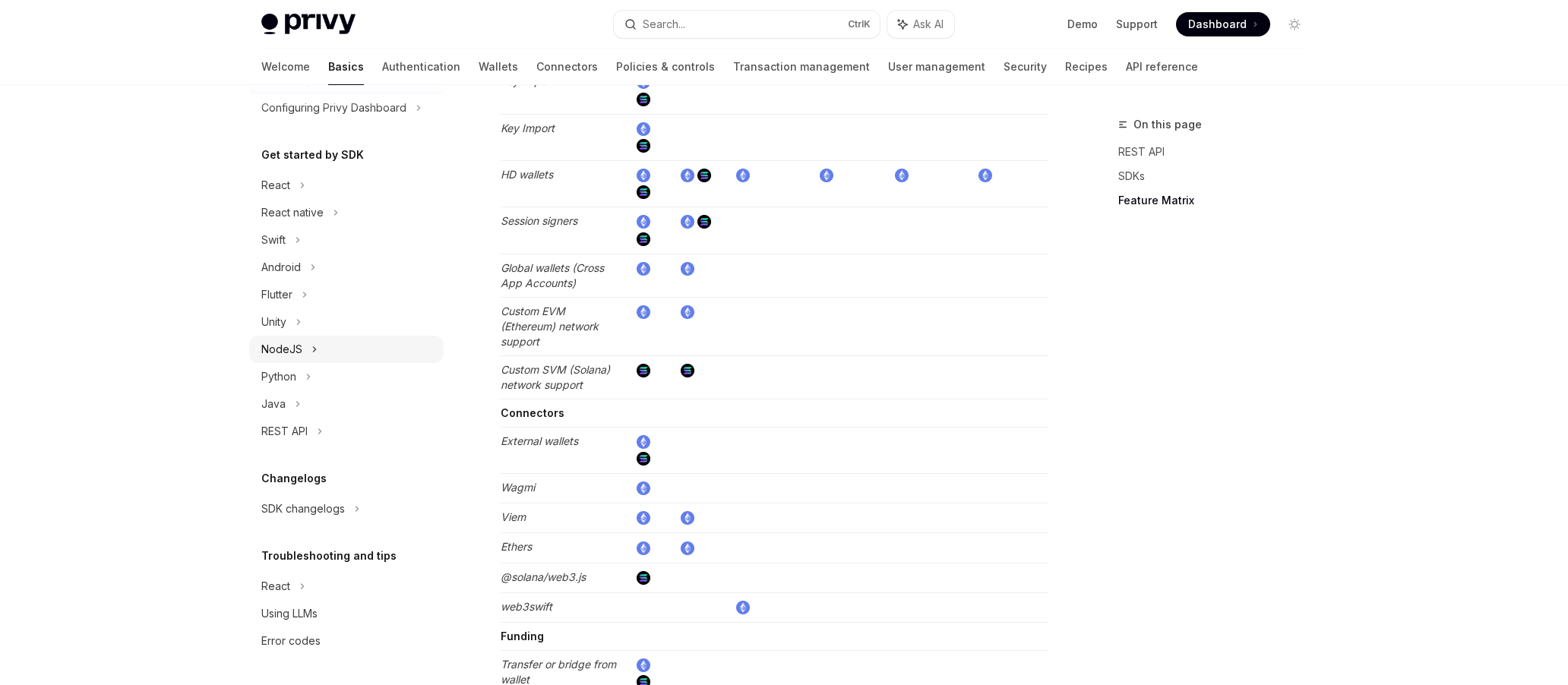
click at [325, 345] on div "NodeJS" at bounding box center [346, 349] width 194 height 28
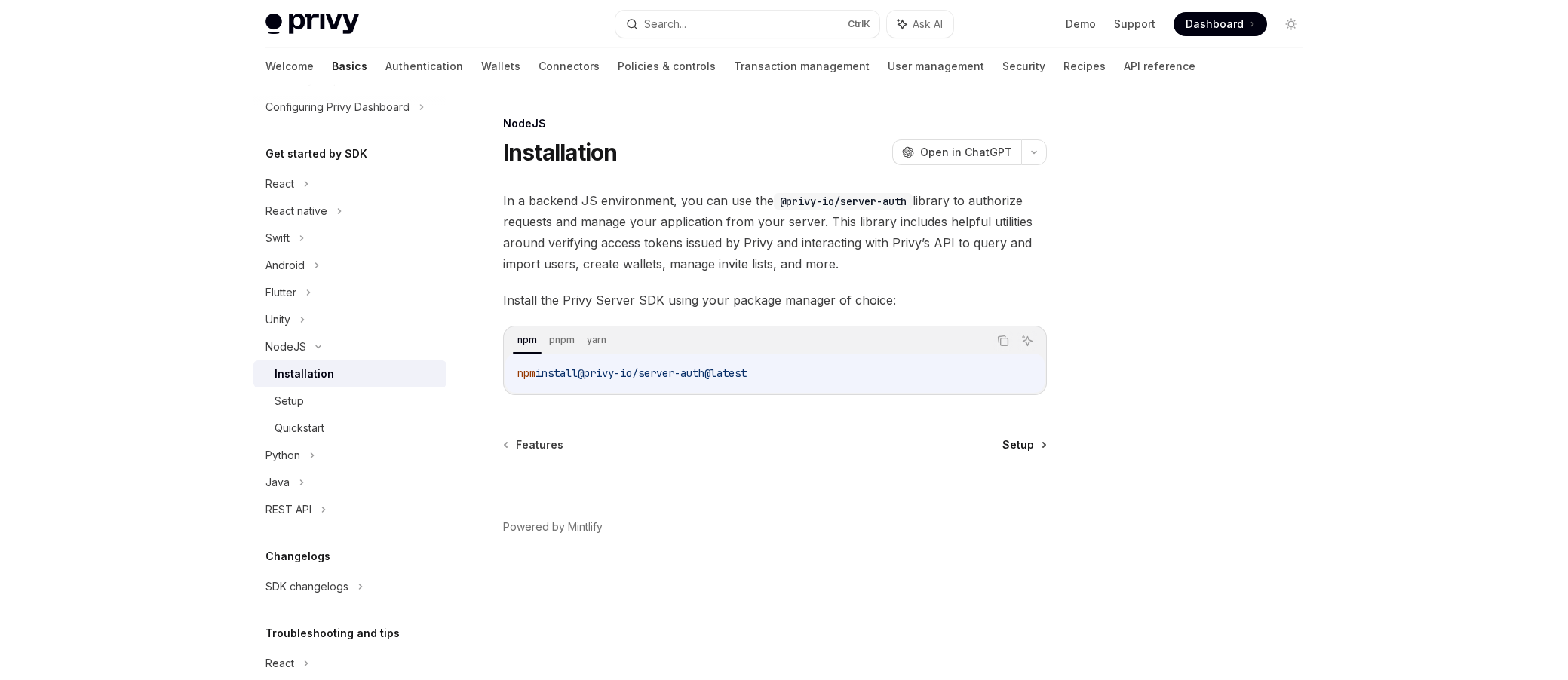
click at [1029, 451] on span "Setup" at bounding box center [1018, 445] width 31 height 15
type textarea "*"
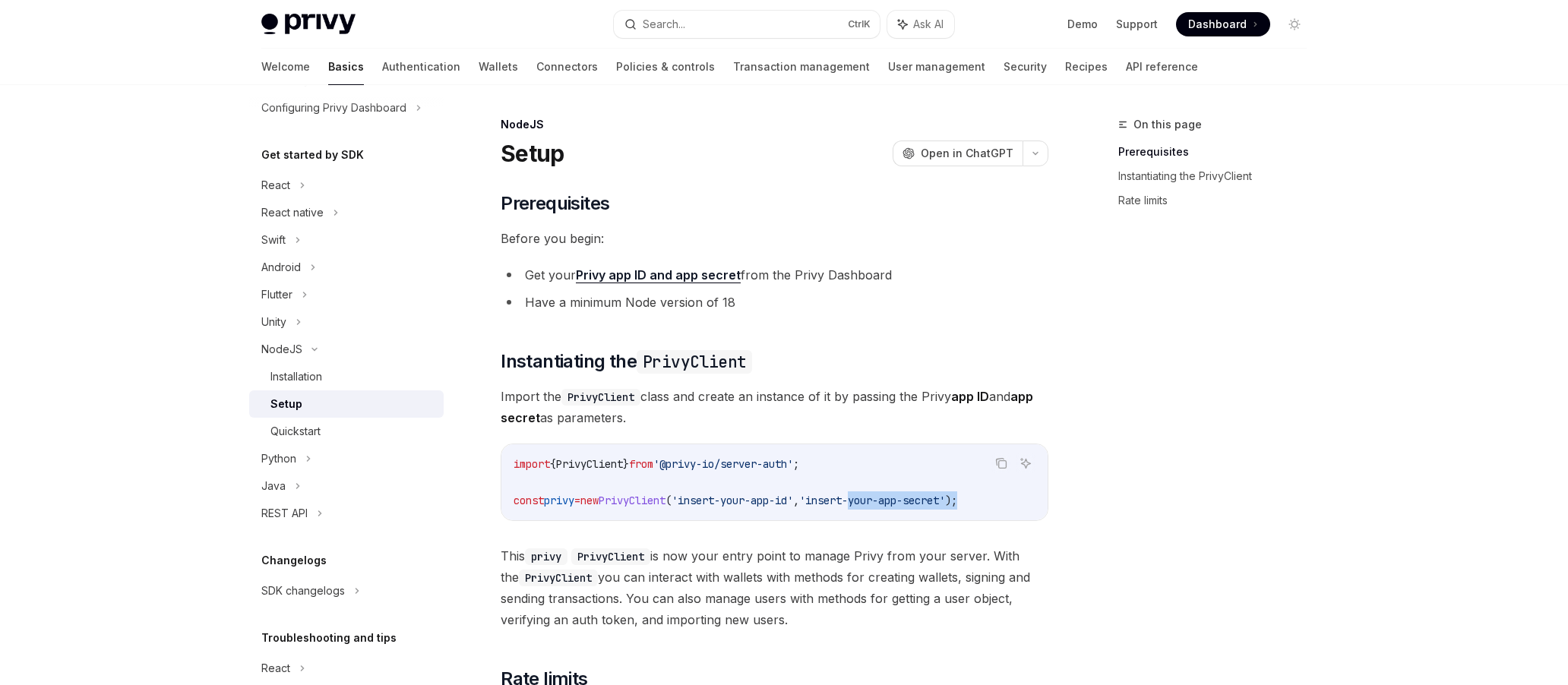
drag, startPoint x: 1009, startPoint y: 494, endPoint x: 896, endPoint y: 506, distance: 113.6
click at [896, 506] on span "const privy = new PrivyClient ( 'insert-your-app-id' , 'insert-your-app-secret'…" at bounding box center [736, 500] width 444 height 13
click at [809, 493] on code "import { PrivyClient } from '@privy-io/server-auth' ; const privy = new PrivyCl…" at bounding box center [775, 482] width 522 height 55
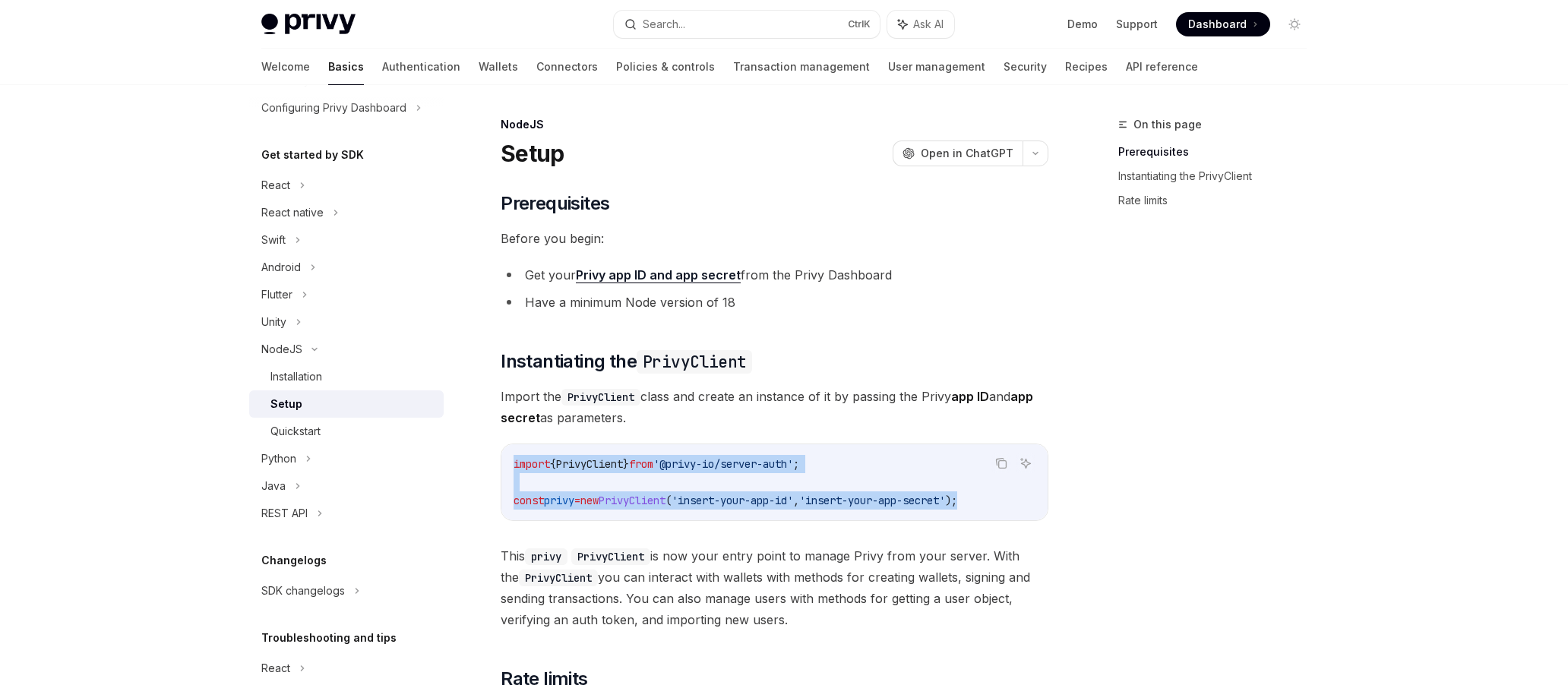
drag, startPoint x: 1018, startPoint y: 508, endPoint x: 506, endPoint y: 464, distance: 513.9
click at [506, 464] on div "import { PrivyClient } from '@privy-io/server-auth' ; const privy = new PrivyCl…" at bounding box center [774, 482] width 546 height 76
copy code "import { PrivyClient } from '@privy-io/server-auth' ; const privy = new PrivyCl…"
click at [849, 453] on div "import { PrivyClient } from '@privy-io/server-auth' ; const privy = new PrivyCl…" at bounding box center [774, 482] width 546 height 76
click at [851, 463] on code "import { PrivyClient } from '@privy-io/server-auth' ; const privy = new PrivyCl…" at bounding box center [775, 482] width 522 height 55
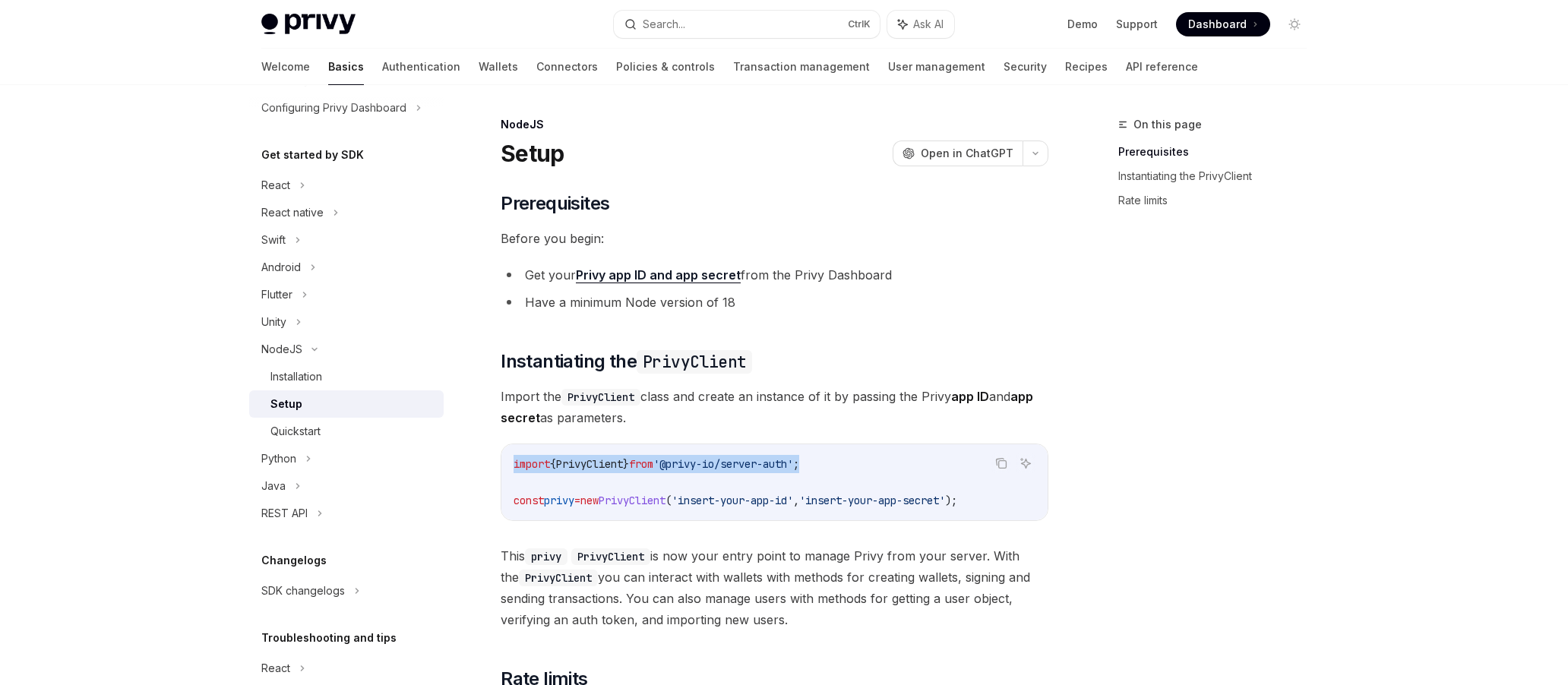
drag, startPoint x: 849, startPoint y: 467, endPoint x: 503, endPoint y: 472, distance: 346.0
click at [503, 472] on div "import { PrivyClient } from '@privy-io/server-auth' ; const privy = new PrivyCl…" at bounding box center [774, 482] width 546 height 76
copy span "import { PrivyClient } from '@privy-io/server-auth' ;"
click at [383, 68] on link "Authentication" at bounding box center [422, 67] width 78 height 36
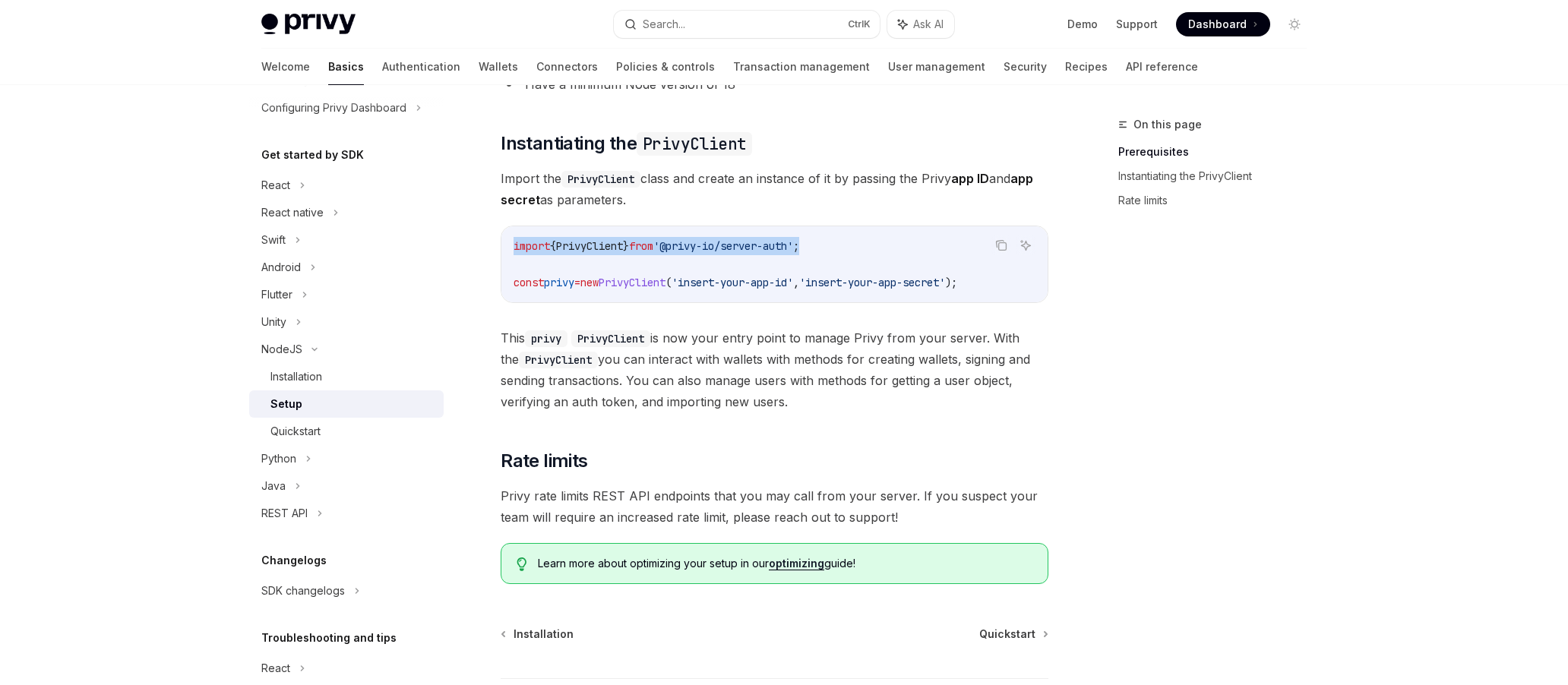
scroll to position [190, 0]
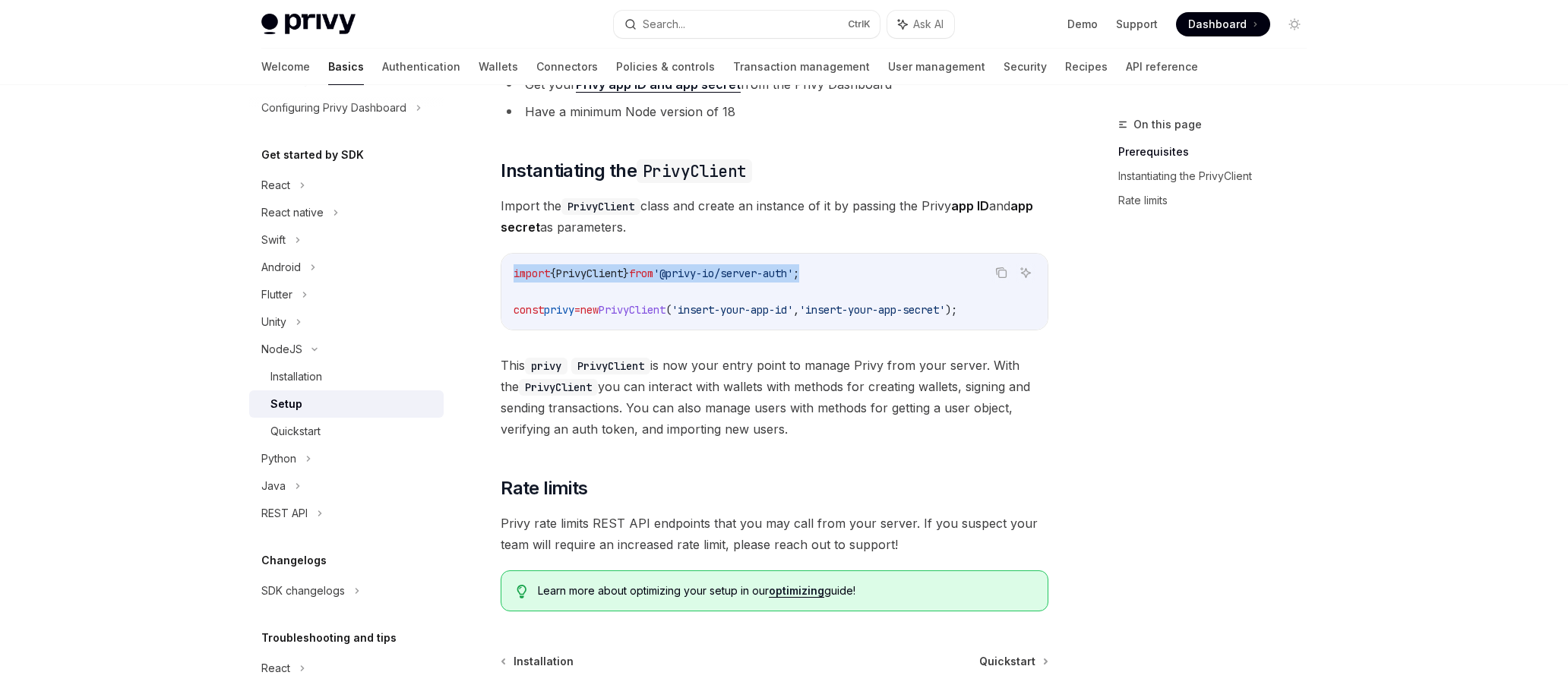
drag, startPoint x: 785, startPoint y: 272, endPoint x: 718, endPoint y: 276, distance: 67.1
click at [726, 276] on span "'@privy-io/server-auth'" at bounding box center [723, 274] width 140 height 13
click at [696, 276] on span "'@privy-io/server-auth'" at bounding box center [723, 274] width 140 height 13
drag, startPoint x: 687, startPoint y: 272, endPoint x: 818, endPoint y: 276, distance: 131.1
click at [793, 276] on span "'@privy-io/server-auth'" at bounding box center [723, 274] width 140 height 13
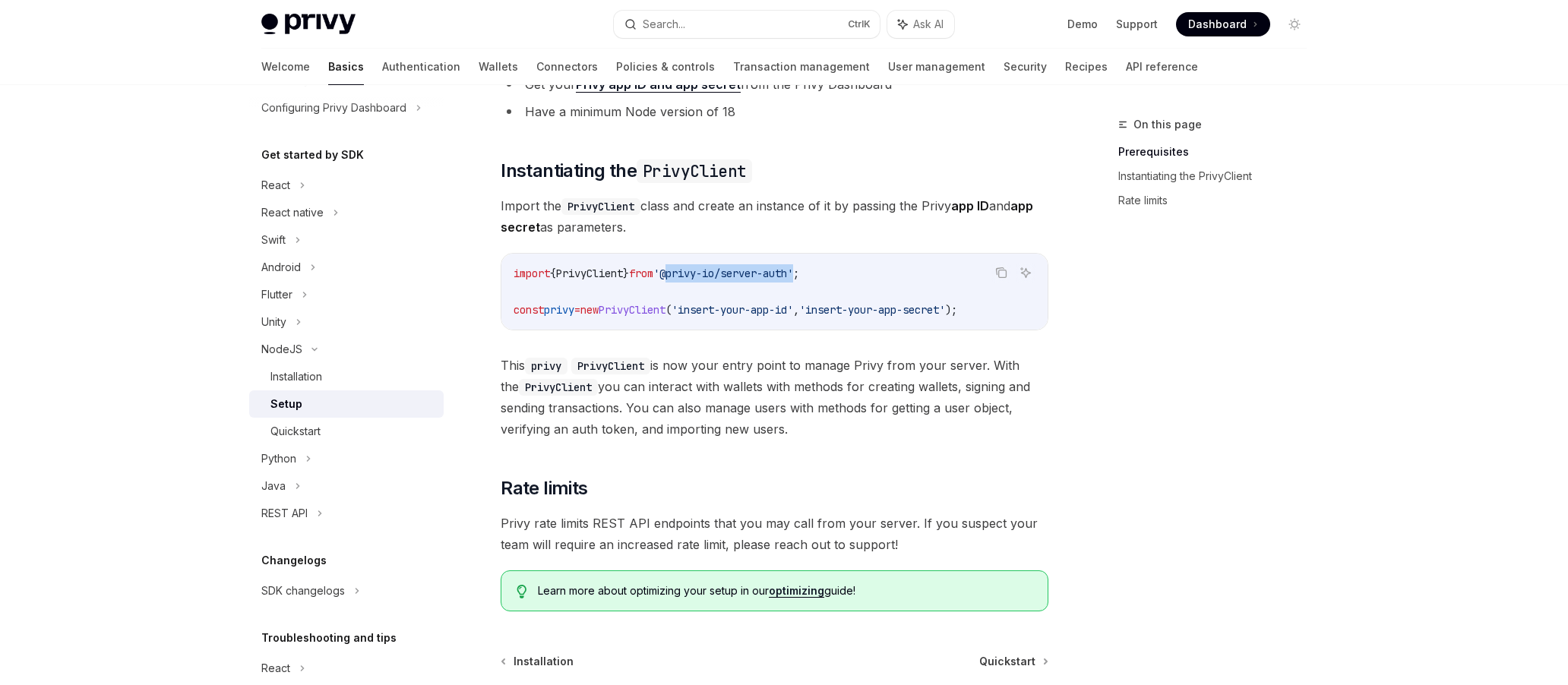
copy span "@privy-io/server-auth"
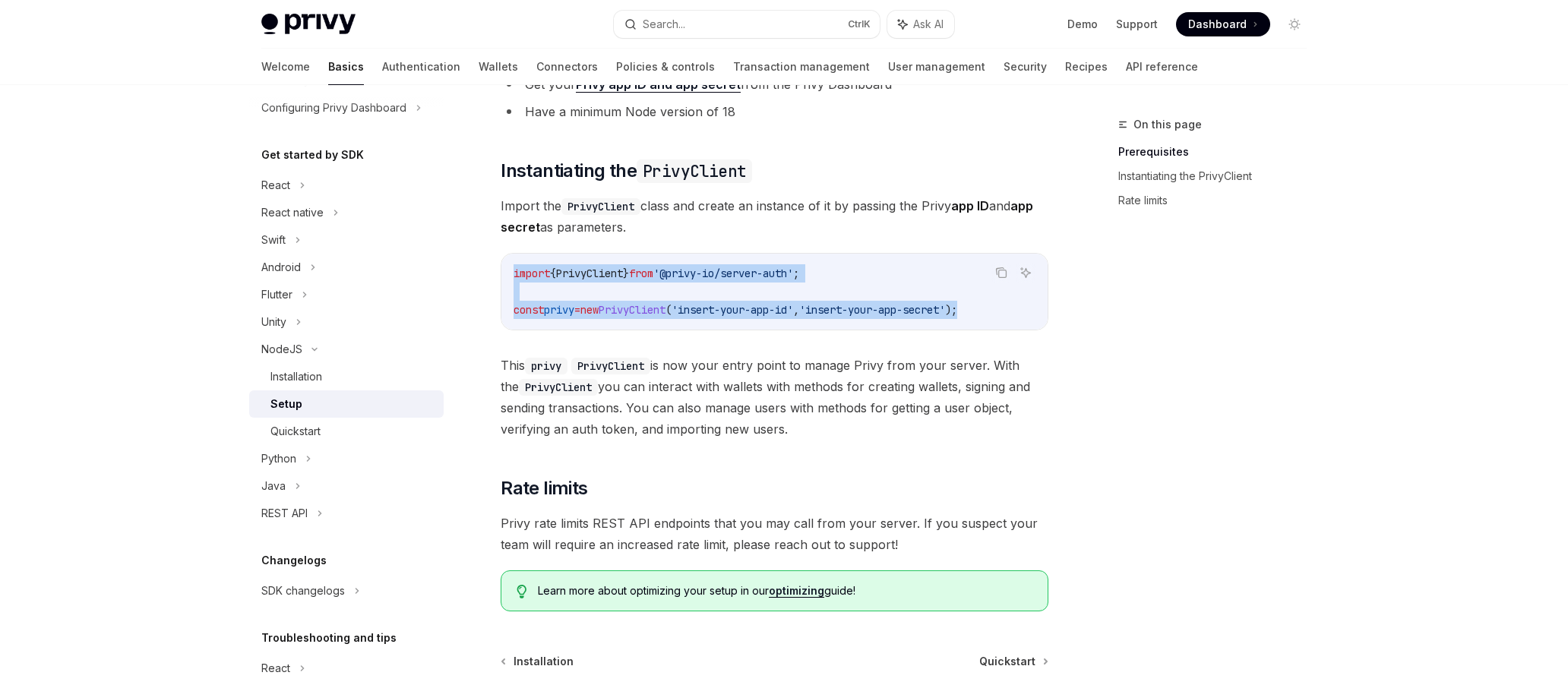
drag, startPoint x: 1021, startPoint y: 308, endPoint x: 500, endPoint y: 271, distance: 522.3
click at [500, 271] on div "Copy Ask AI import { PrivyClient } from '@privy-io/server-auth' ; const privy =…" at bounding box center [774, 291] width 548 height 77
copy code "import { PrivyClient } from '@privy-io/server-auth' ; const privy = new PrivyCl…"
click at [945, 303] on span "'insert-your-app-secret'" at bounding box center [872, 310] width 146 height 13
drag, startPoint x: 983, startPoint y: 303, endPoint x: 639, endPoint y: 301, distance: 344.0
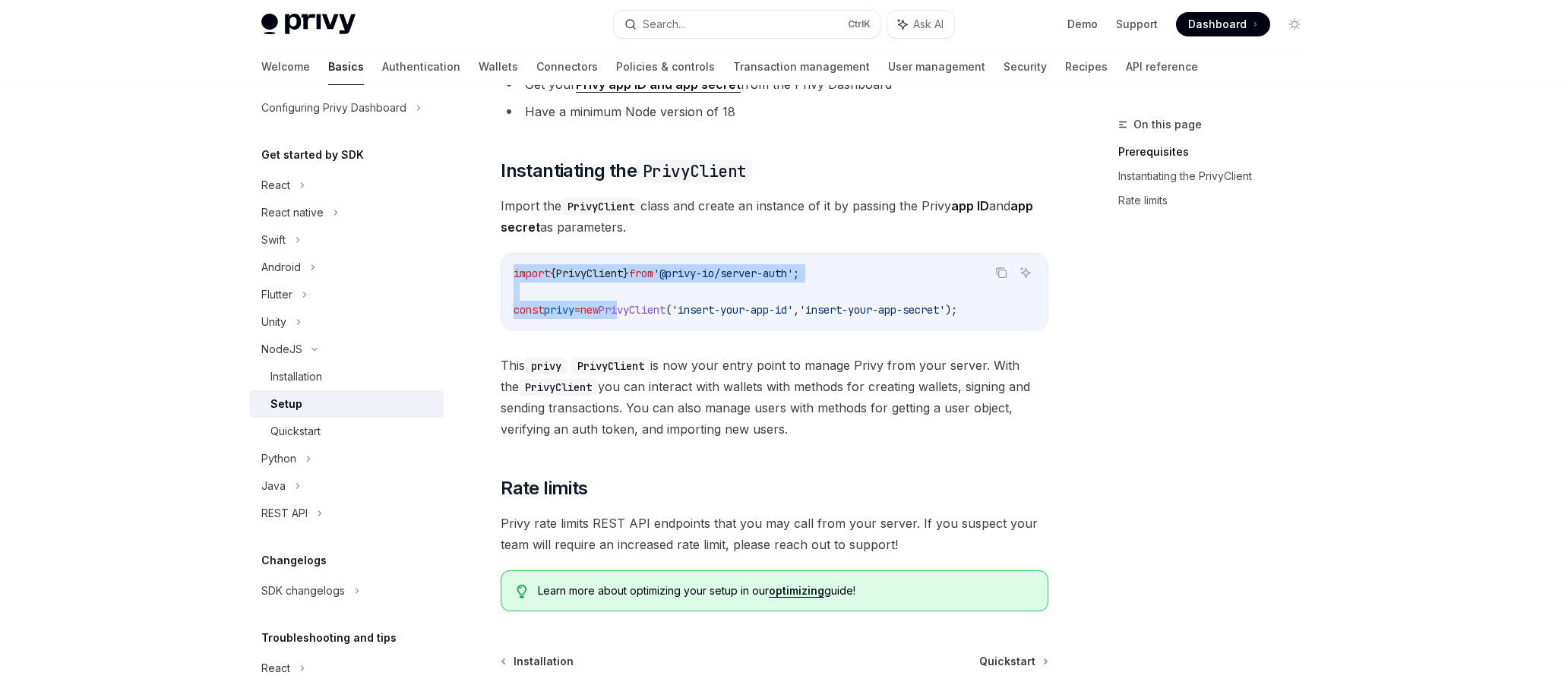
click at [639, 301] on div "Copy Ask AI import { PrivyClient } from '@privy-io/server-auth' ; const privy =…" at bounding box center [774, 291] width 548 height 77
click at [799, 301] on code "import { PrivyClient } from '@privy-io/server-auth' ; const privy = new PrivyCl…" at bounding box center [775, 291] width 522 height 55
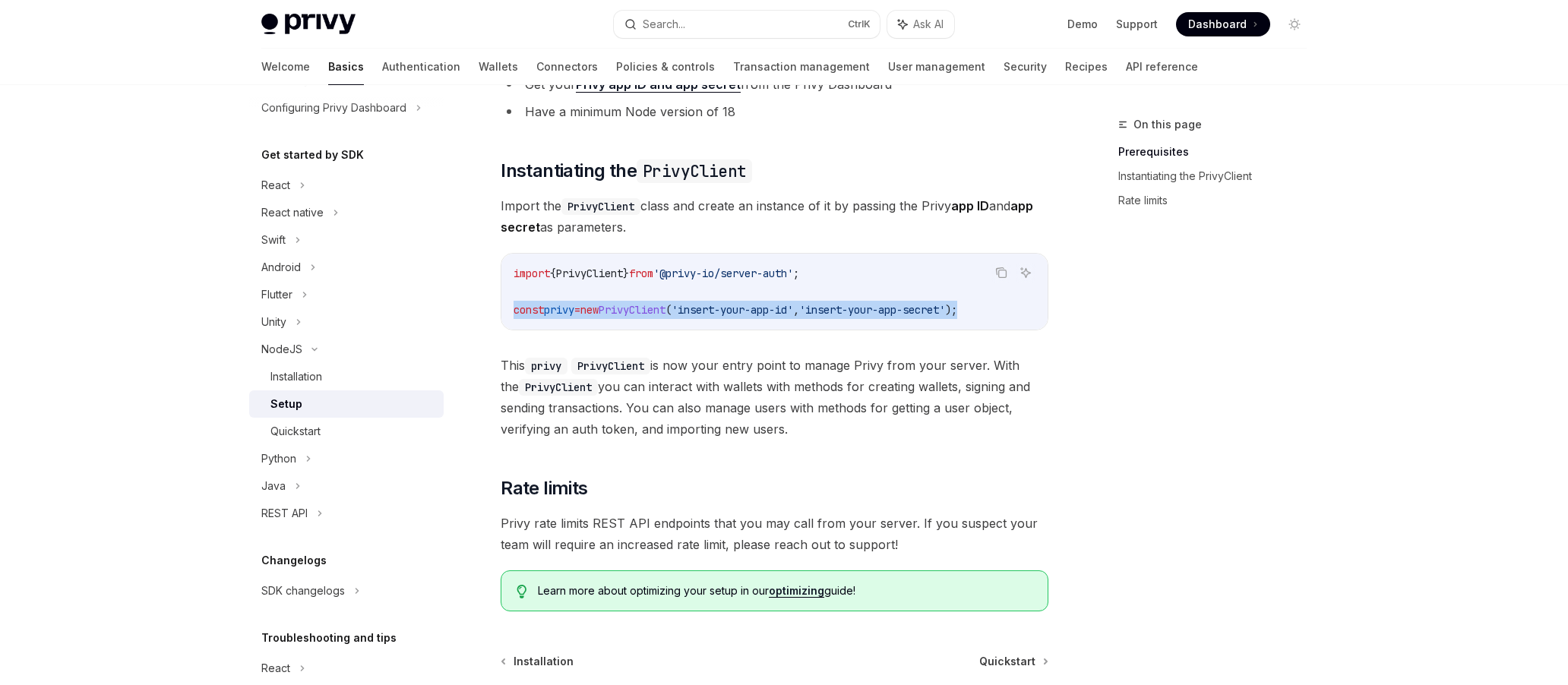
drag, startPoint x: 1014, startPoint y: 311, endPoint x: 506, endPoint y: 320, distance: 508.1
click at [506, 320] on div "import { PrivyClient } from '@privy-io/server-auth' ; const privy = new PrivyCl…" at bounding box center [774, 291] width 546 height 76
copy span "const privy = new PrivyClient ( 'insert-your-app-id' , 'insert-your-app-secret'…"
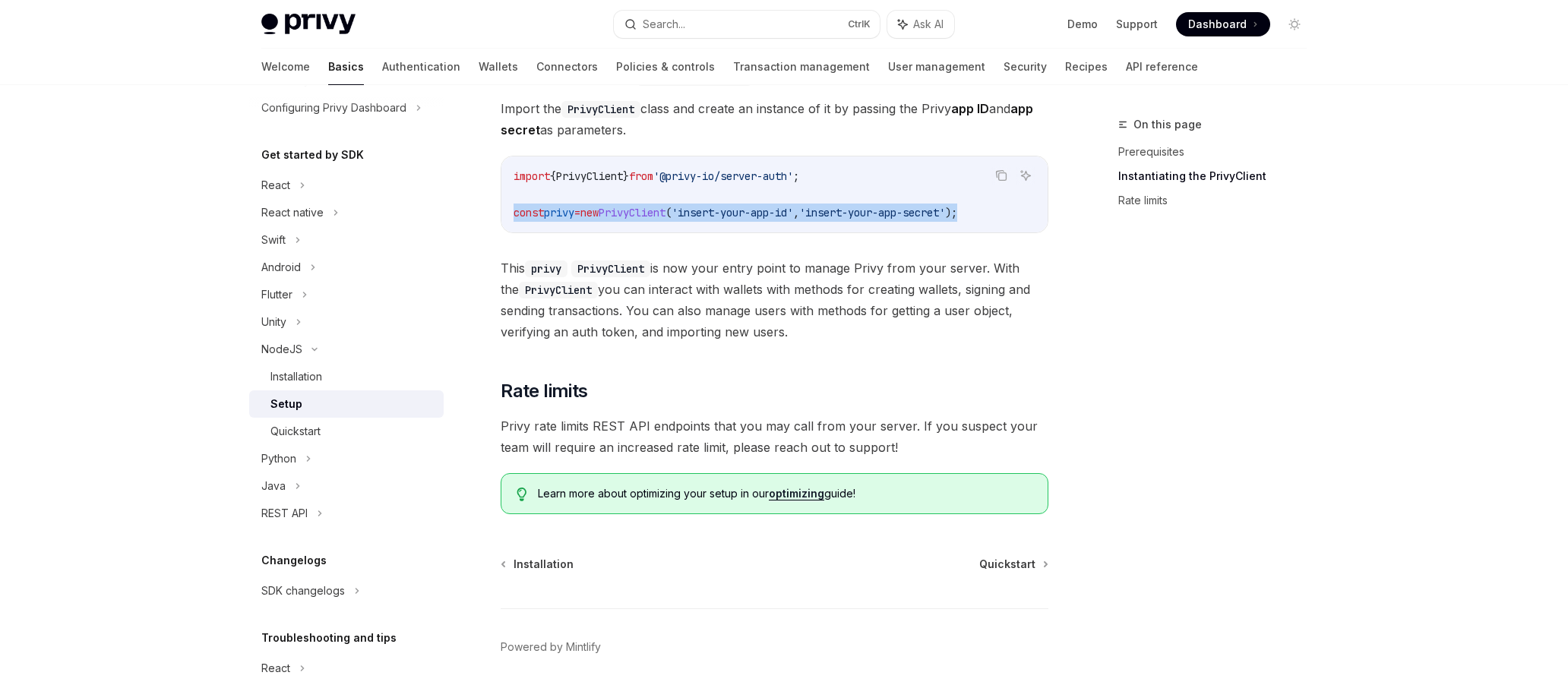
scroll to position [342, 0]
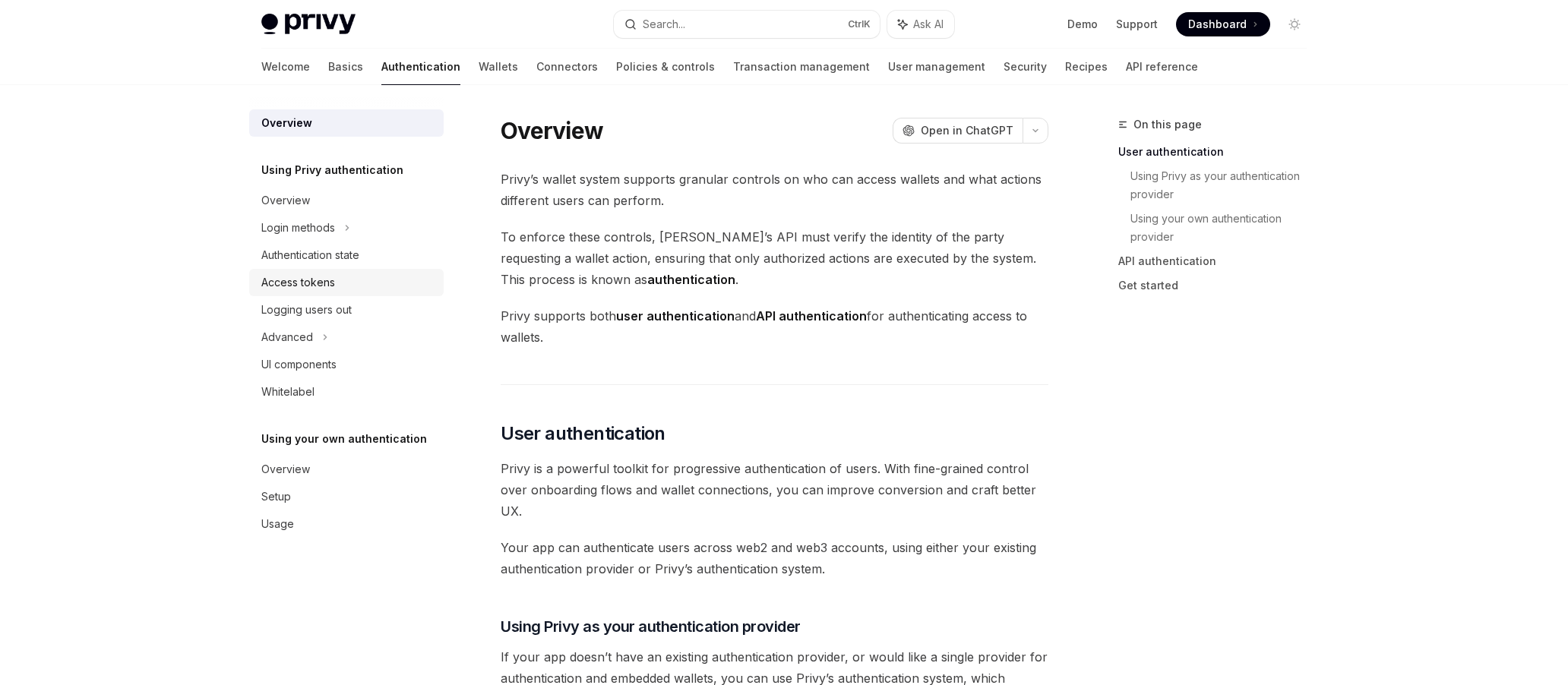
click at [336, 276] on div "Access tokens" at bounding box center [347, 282] width 173 height 18
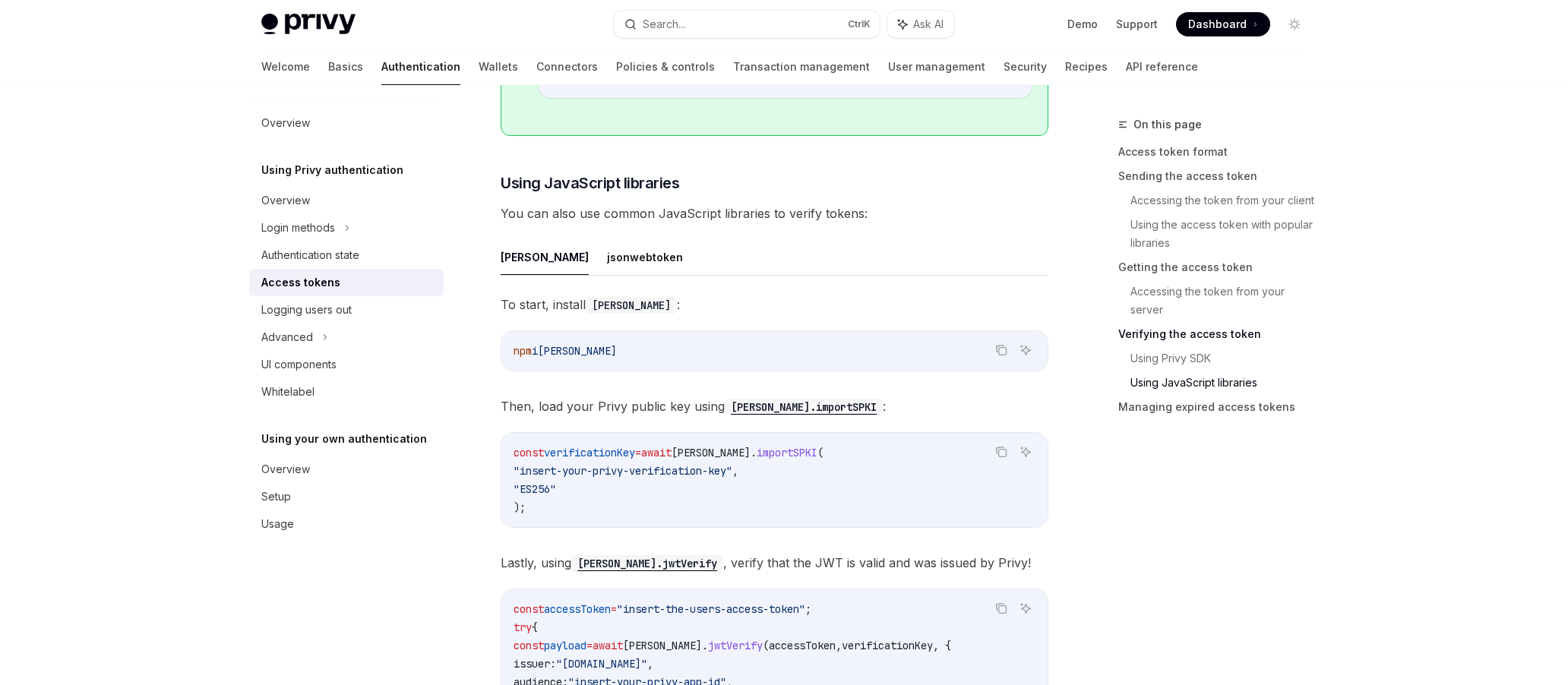
scroll to position [3192, 0]
click at [607, 254] on button "jsonwebtoken" at bounding box center [645, 258] width 76 height 35
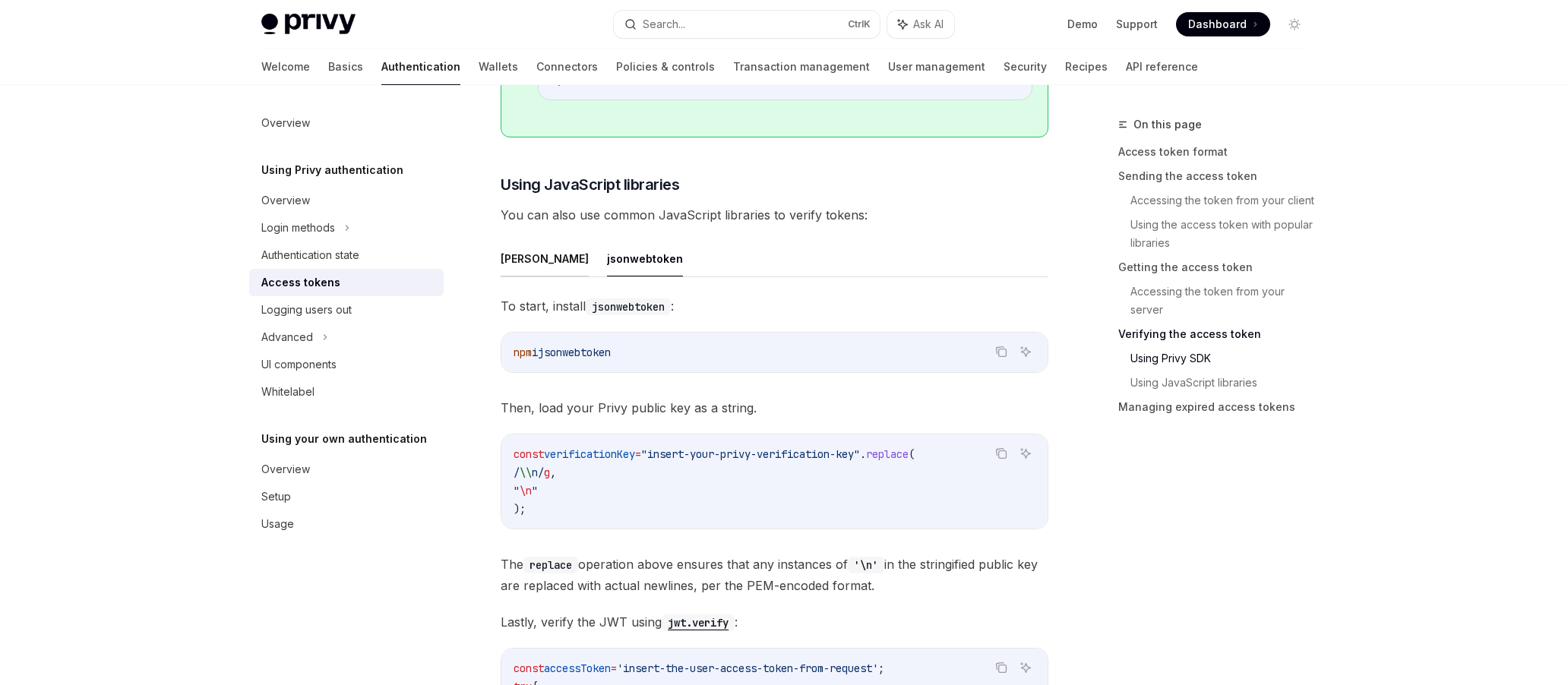
click at [503, 268] on button "[PERSON_NAME]" at bounding box center [544, 258] width 88 height 35
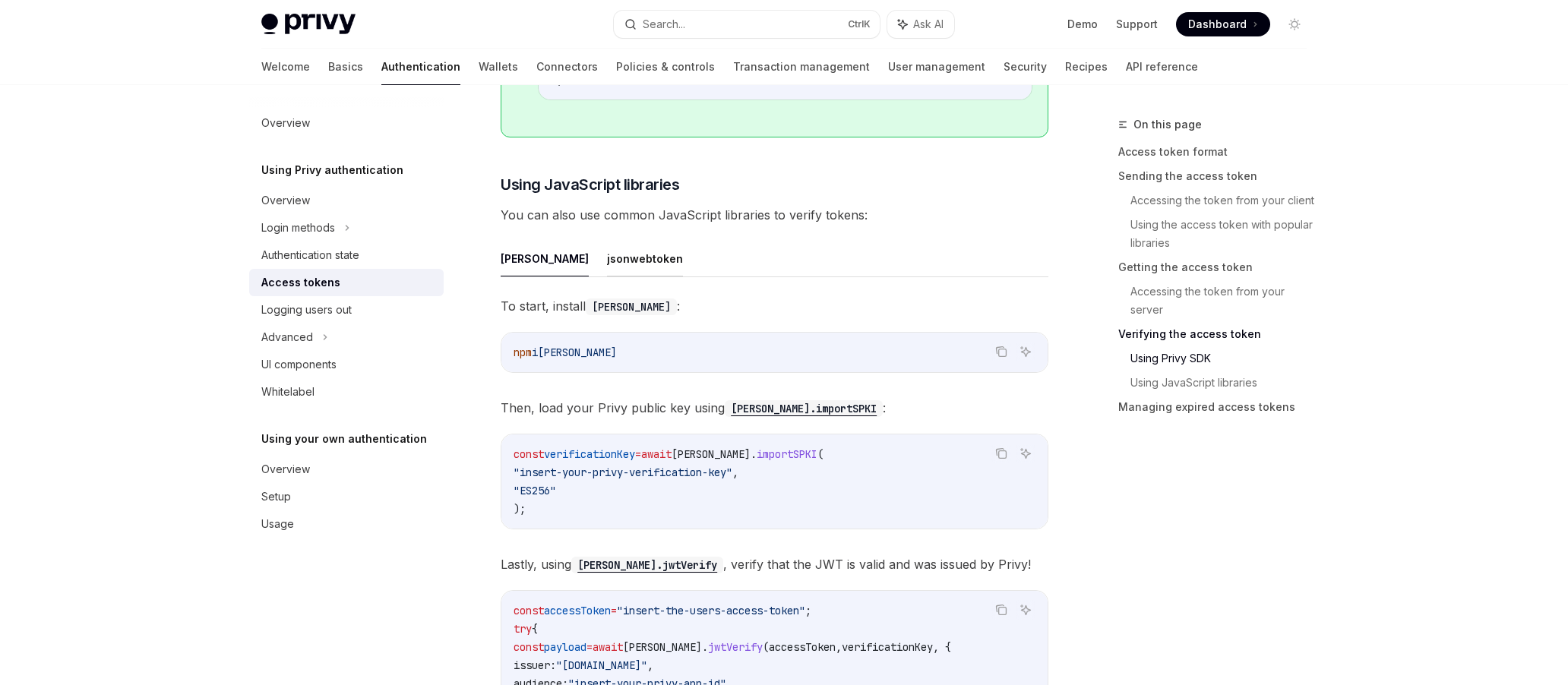
click at [607, 269] on button "jsonwebtoken" at bounding box center [645, 258] width 76 height 35
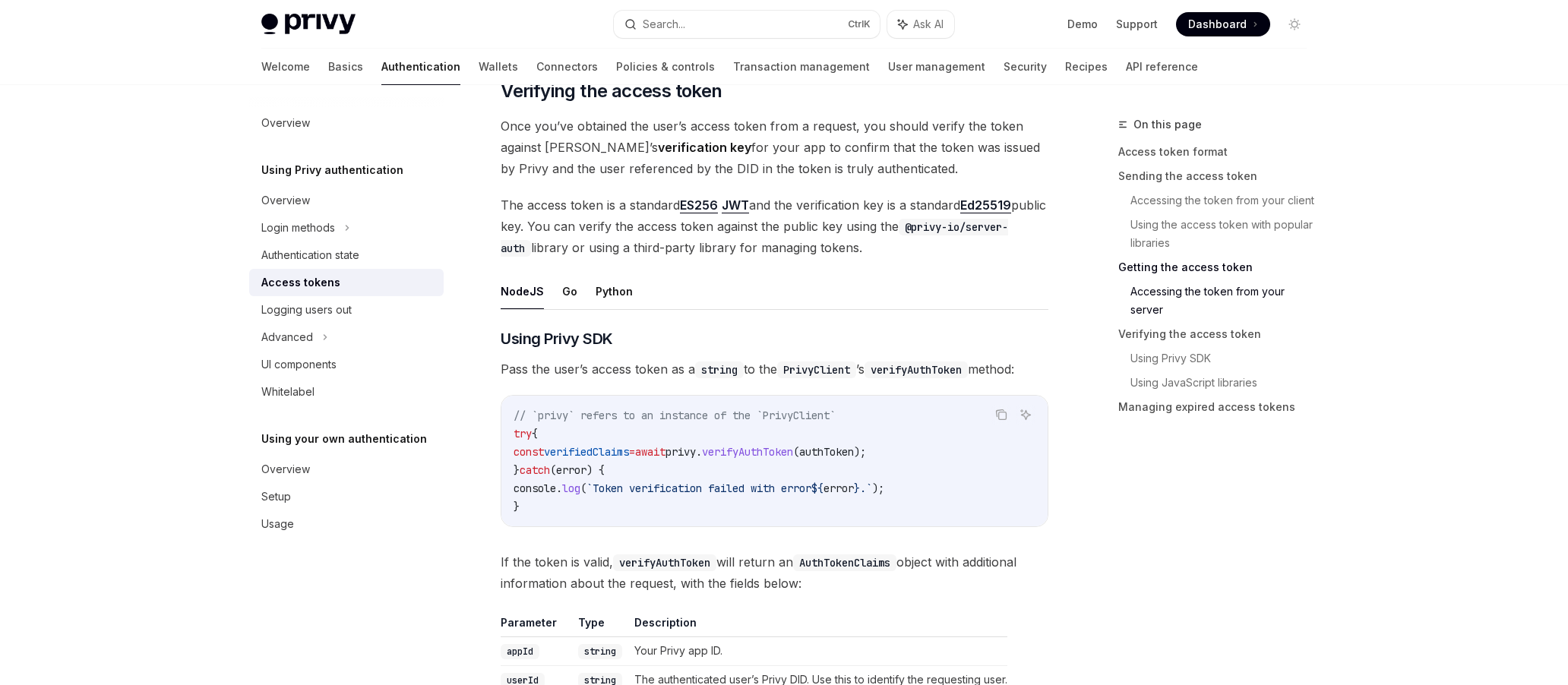
scroll to position [2203, 0]
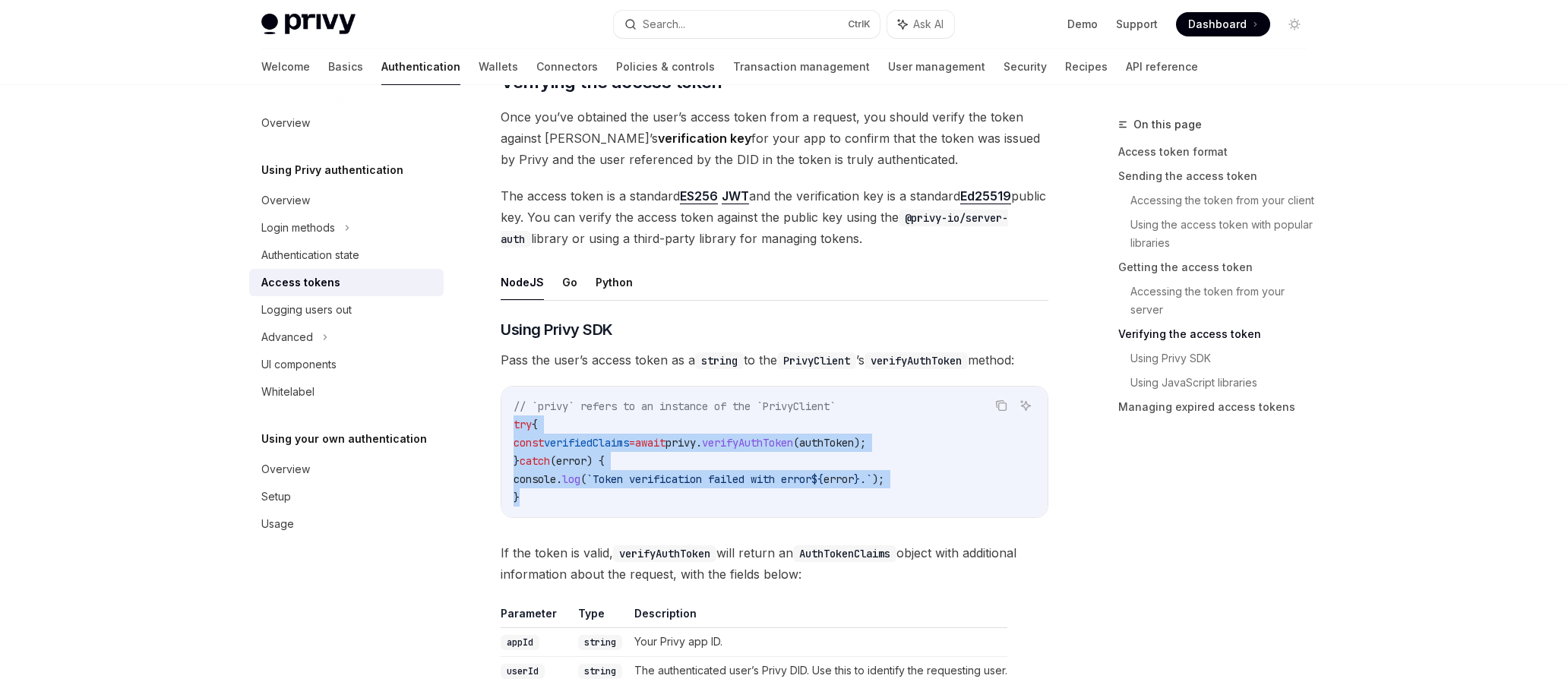
drag, startPoint x: 556, startPoint y: 497, endPoint x: 513, endPoint y: 429, distance: 80.5
click at [513, 429] on div "// `privy` refers to an instance of the `PrivyClient` try { const verifiedClaim…" at bounding box center [774, 452] width 546 height 131
copy code "try { const verifiedClaims = await privy . verifyAuthToken ( authToken ); } cat…"
click at [793, 438] on span "verifyAuthToken" at bounding box center [747, 443] width 91 height 13
drag, startPoint x: 955, startPoint y: 437, endPoint x: 959, endPoint y: 423, distance: 14.6
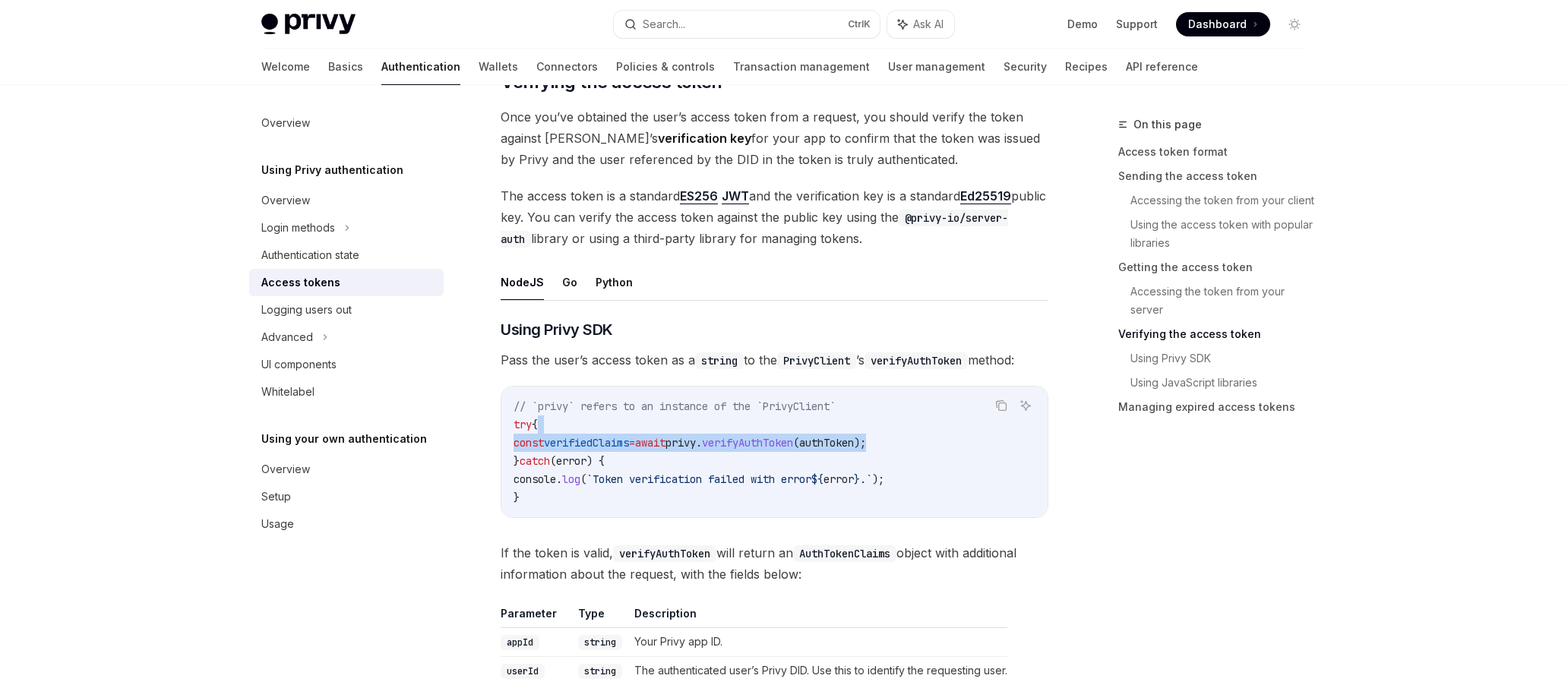
click at [959, 423] on code "// `privy` refers to an instance of the `PrivyClient` try { const verifiedClaim…" at bounding box center [775, 452] width 522 height 109
copy code "const verifiedClaims = await privy . verifyAuthToken ( authToken );"
click at [611, 508] on div "// `privy` refers to an instance of the `PrivyClient` try { const verifiedClaim…" at bounding box center [774, 452] width 546 height 131
drag, startPoint x: 544, startPoint y: 493, endPoint x: 505, endPoint y: 430, distance: 74.1
click at [505, 430] on div "// `privy` refers to an instance of the `PrivyClient` try { const verifiedClaim…" at bounding box center [774, 452] width 546 height 131
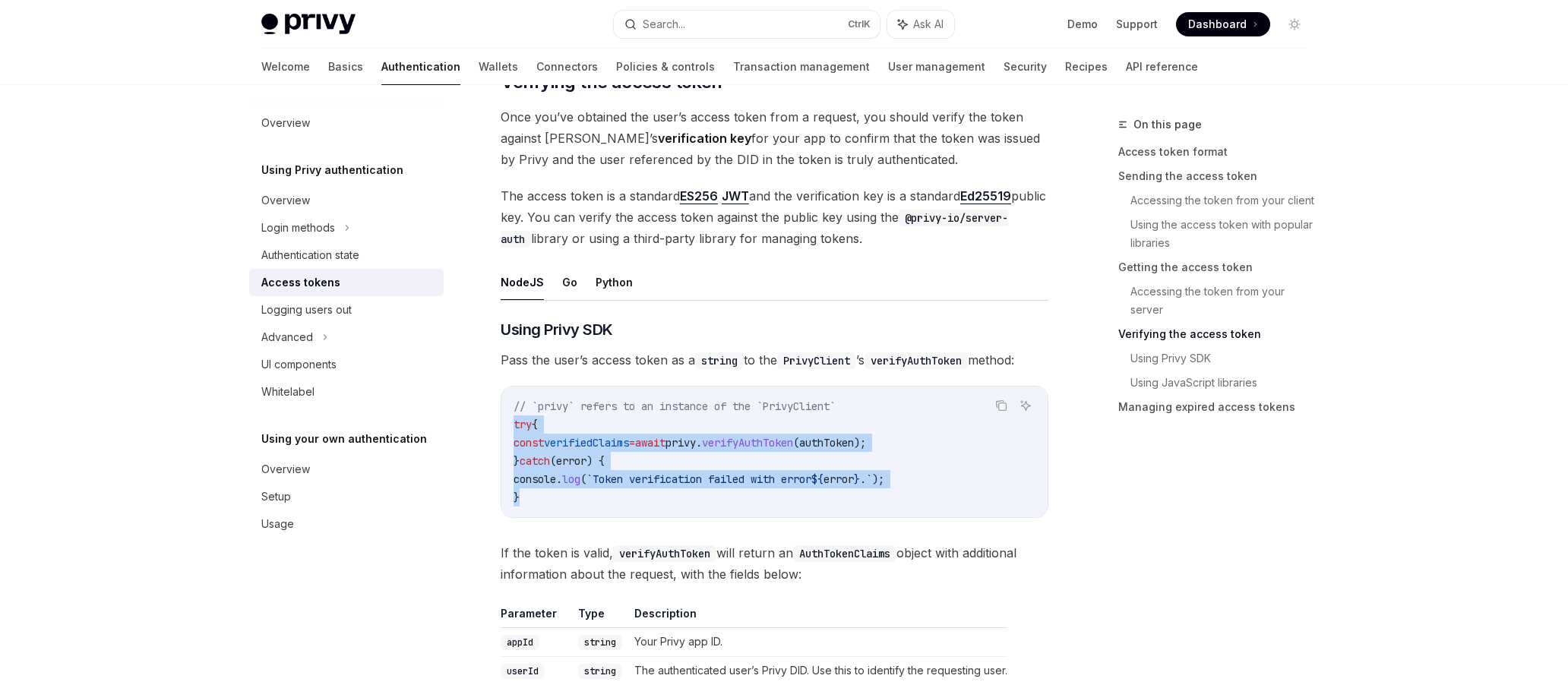
copy code "try { const verifiedClaims = await privy . verifyAuthToken ( authToken ); } cat…"
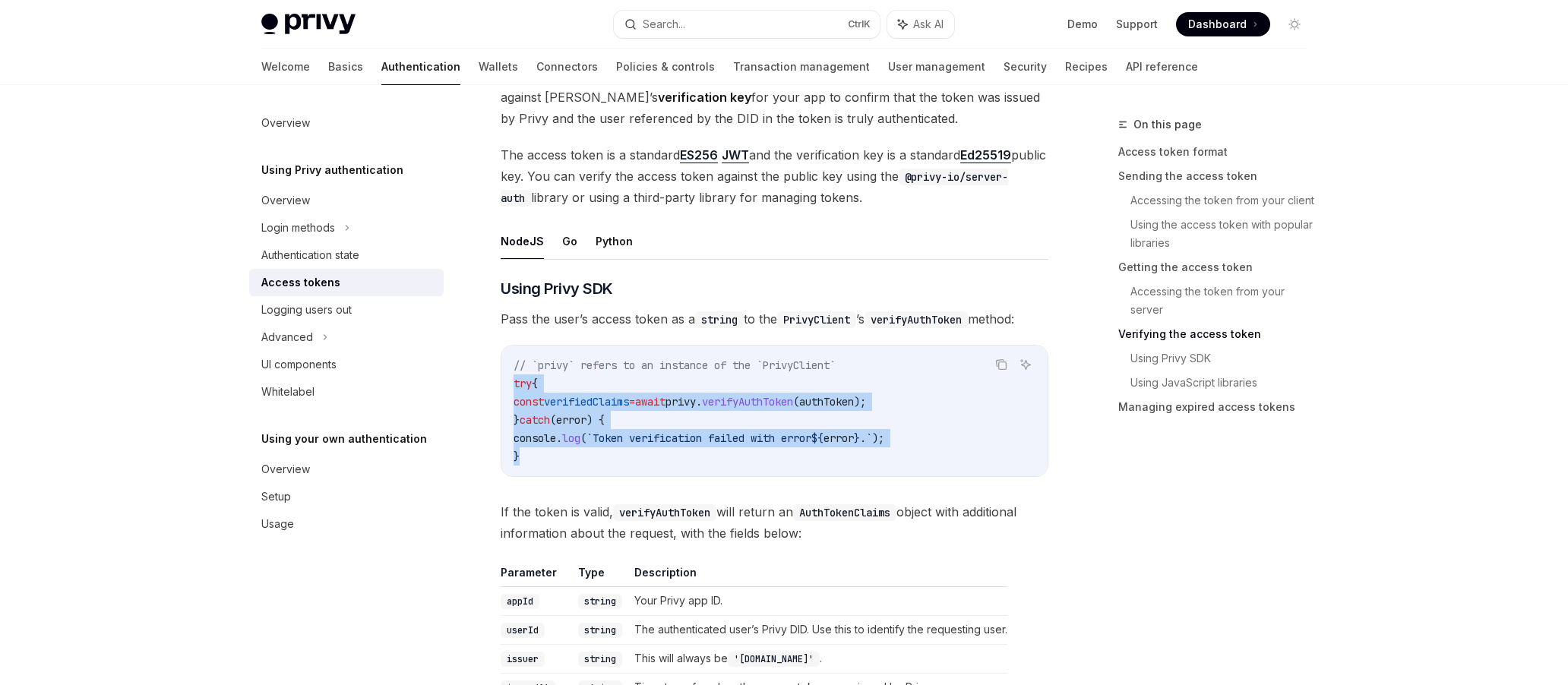
scroll to position [2280, 0]
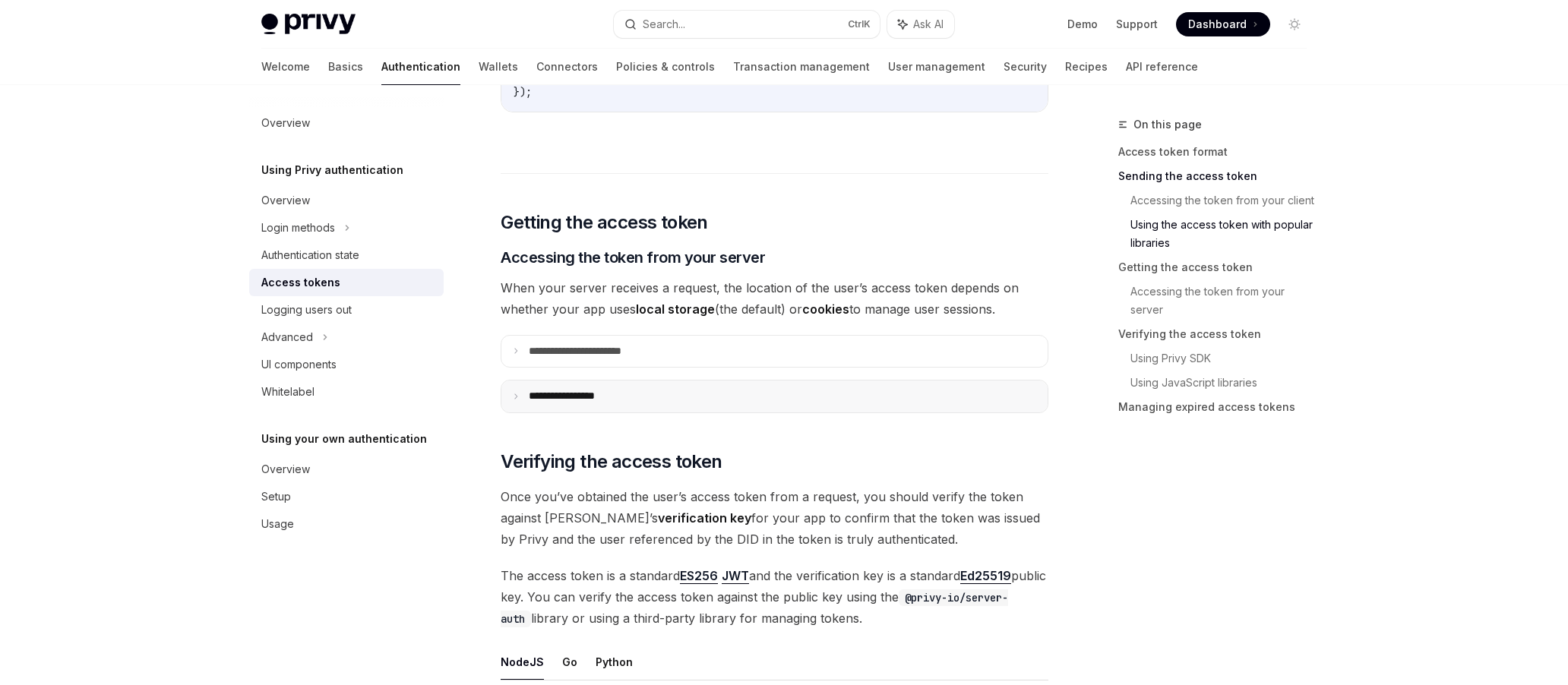
click at [655, 405] on summary "**********" at bounding box center [774, 396] width 546 height 32
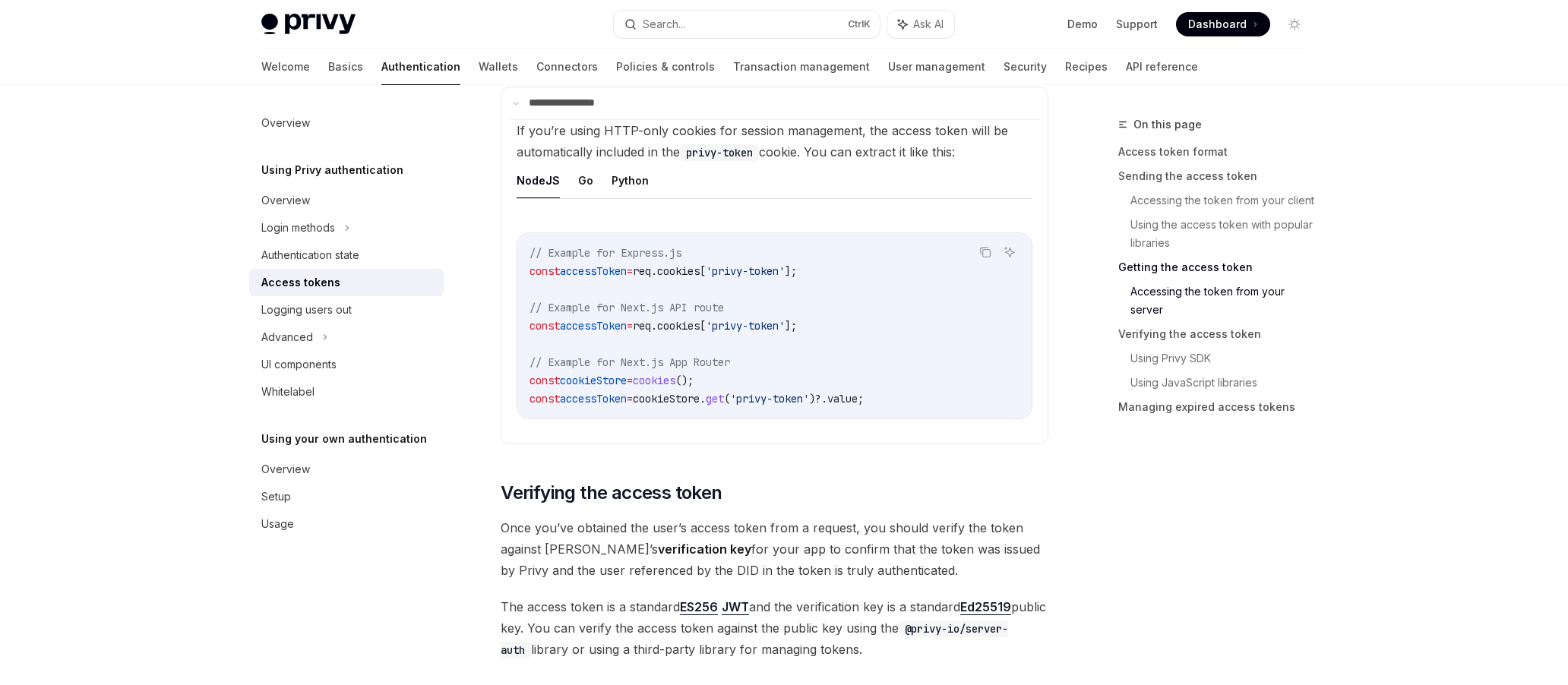
scroll to position [2052, 0]
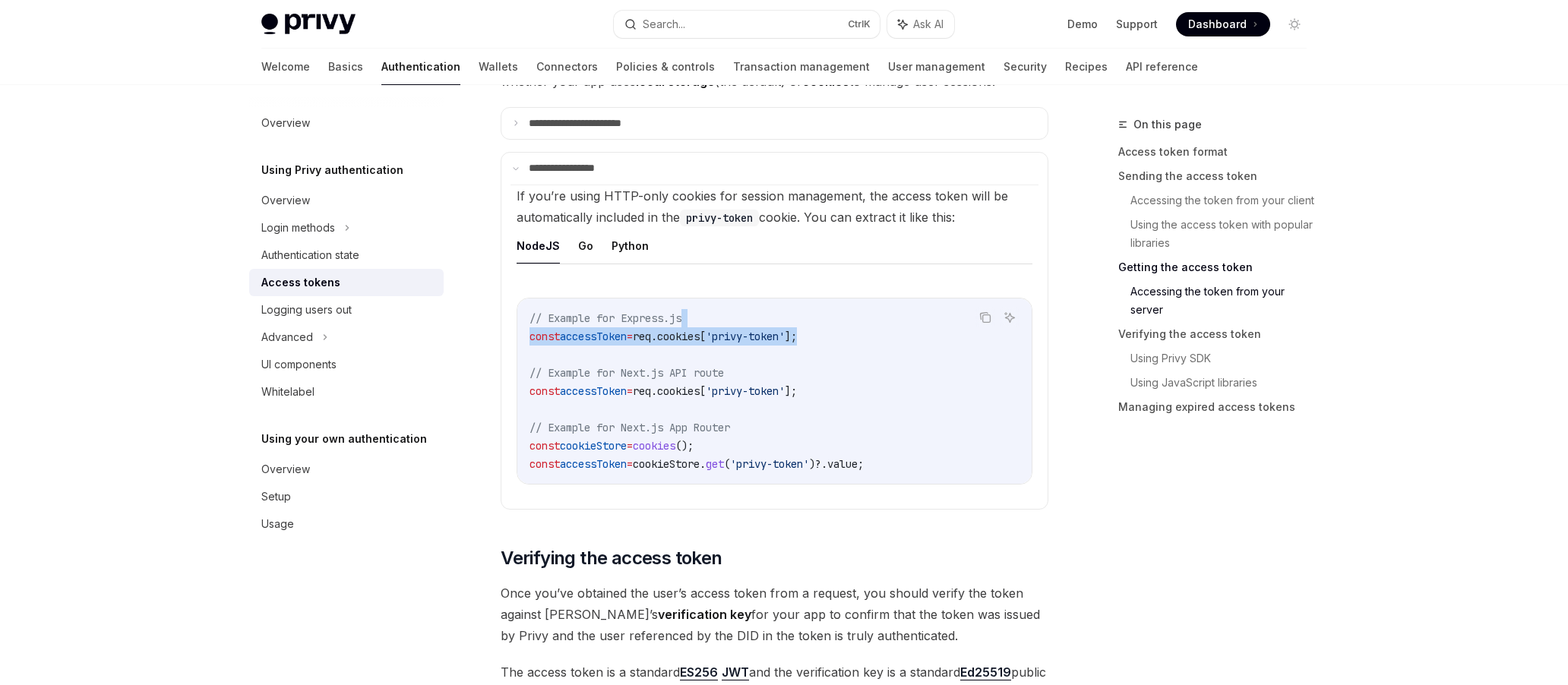
drag, startPoint x: 850, startPoint y: 334, endPoint x: 856, endPoint y: 323, distance: 12.5
click at [856, 323] on code "// Example for Express.js const accessToken = req . cookies [ 'privy-token' ]; …" at bounding box center [775, 391] width 490 height 165
copy code "const accessToken = req . cookies [ 'privy-token' ];"
click at [921, 389] on code "// Example for Express.js const accessToken = req . cookies [ 'privy-token' ]; …" at bounding box center [775, 391] width 490 height 165
click at [894, 337] on code "// Example for Express.js const accessToken = req . cookies [ 'privy-token' ]; …" at bounding box center [775, 391] width 490 height 165
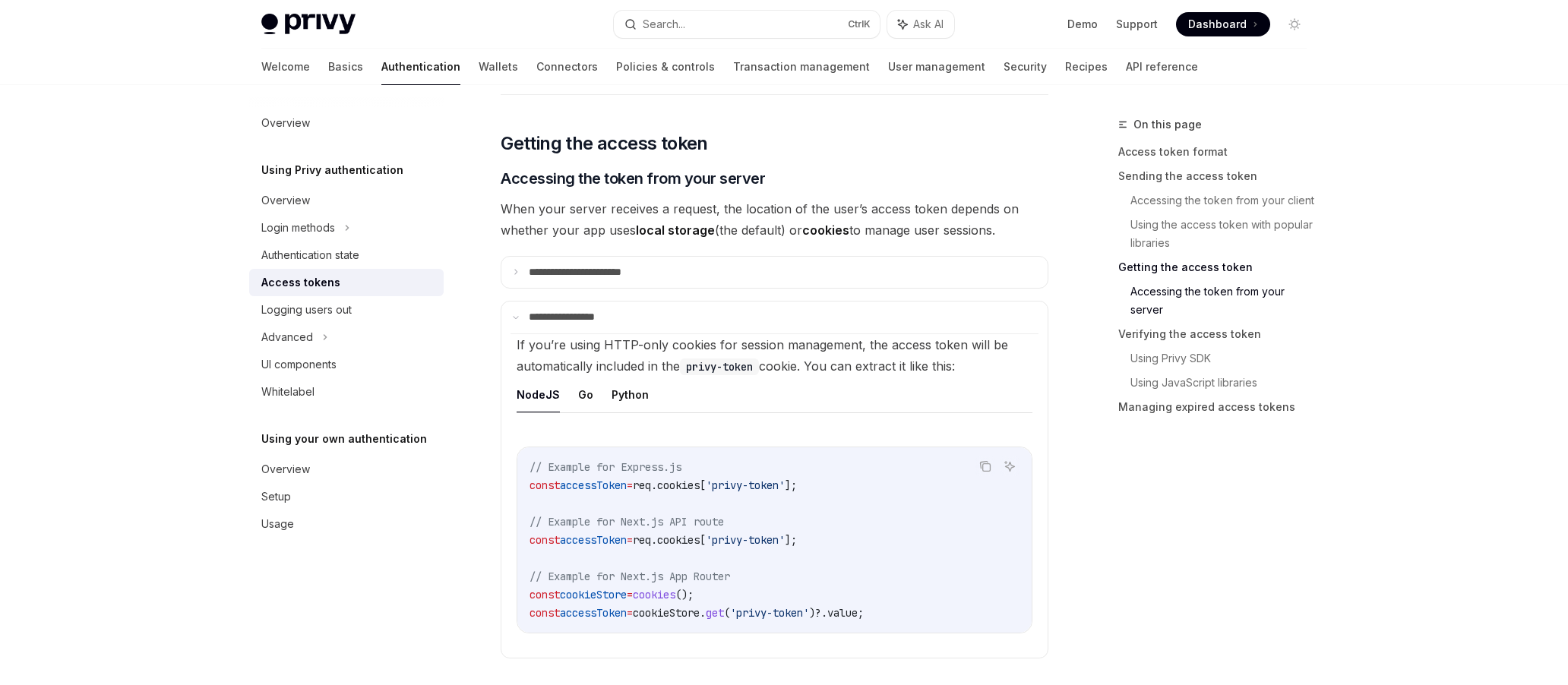
scroll to position [2128, 0]
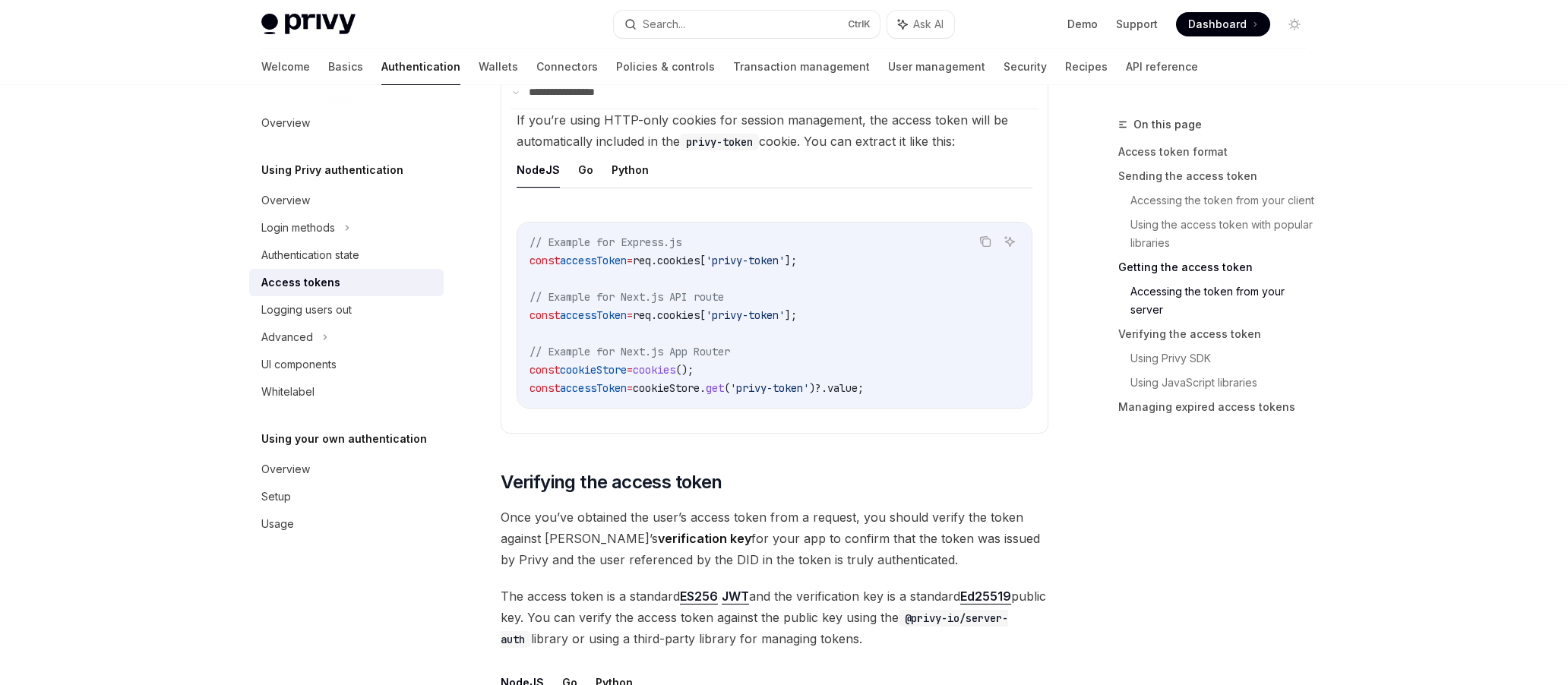
click at [675, 367] on span "cookies" at bounding box center [654, 370] width 42 height 13
click at [700, 317] on span "cookies" at bounding box center [678, 315] width 42 height 13
click at [700, 260] on span "cookies" at bounding box center [678, 260] width 42 height 13
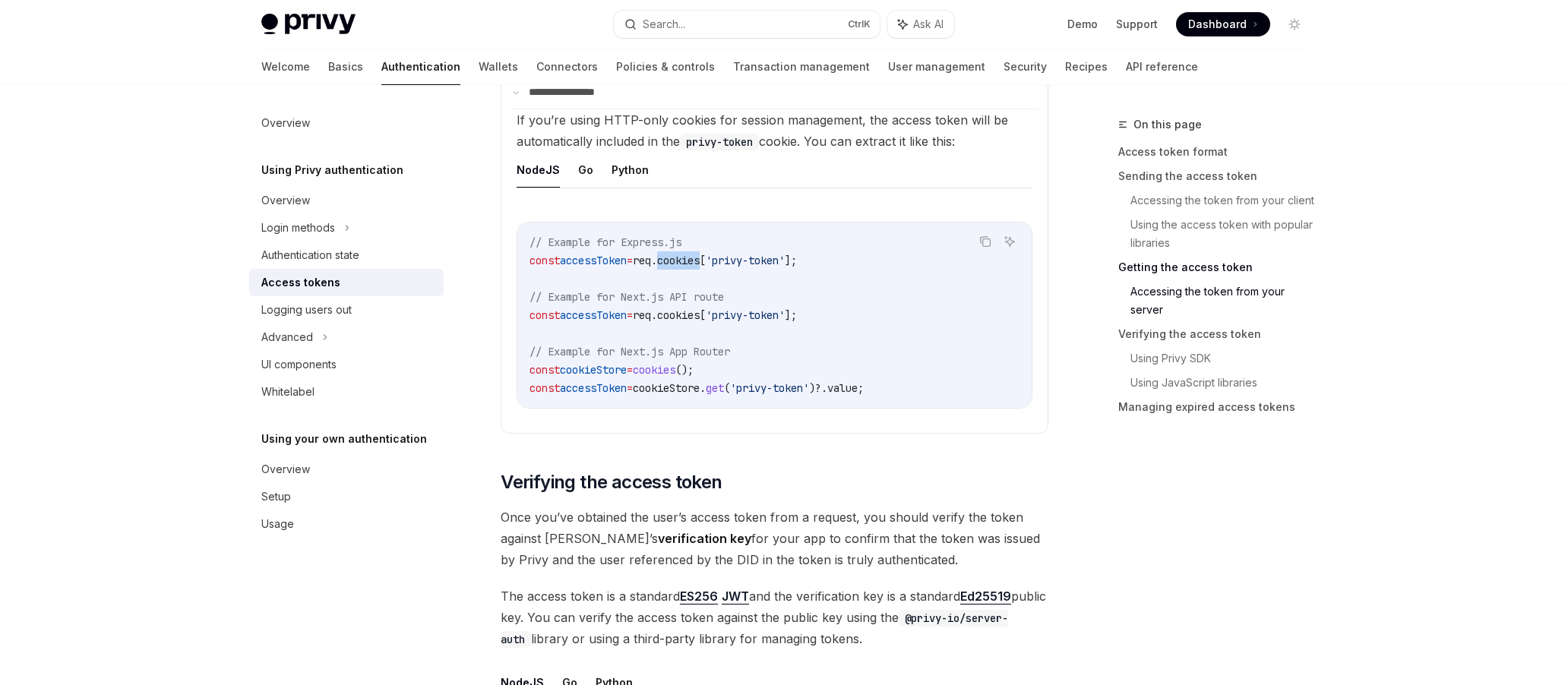
click at [700, 260] on span "cookies" at bounding box center [678, 260] width 42 height 13
click at [700, 316] on span "cookies" at bounding box center [678, 315] width 42 height 13
click at [657, 320] on span "." at bounding box center [654, 315] width 6 height 13
click at [651, 319] on span "req" at bounding box center [642, 315] width 18 height 13
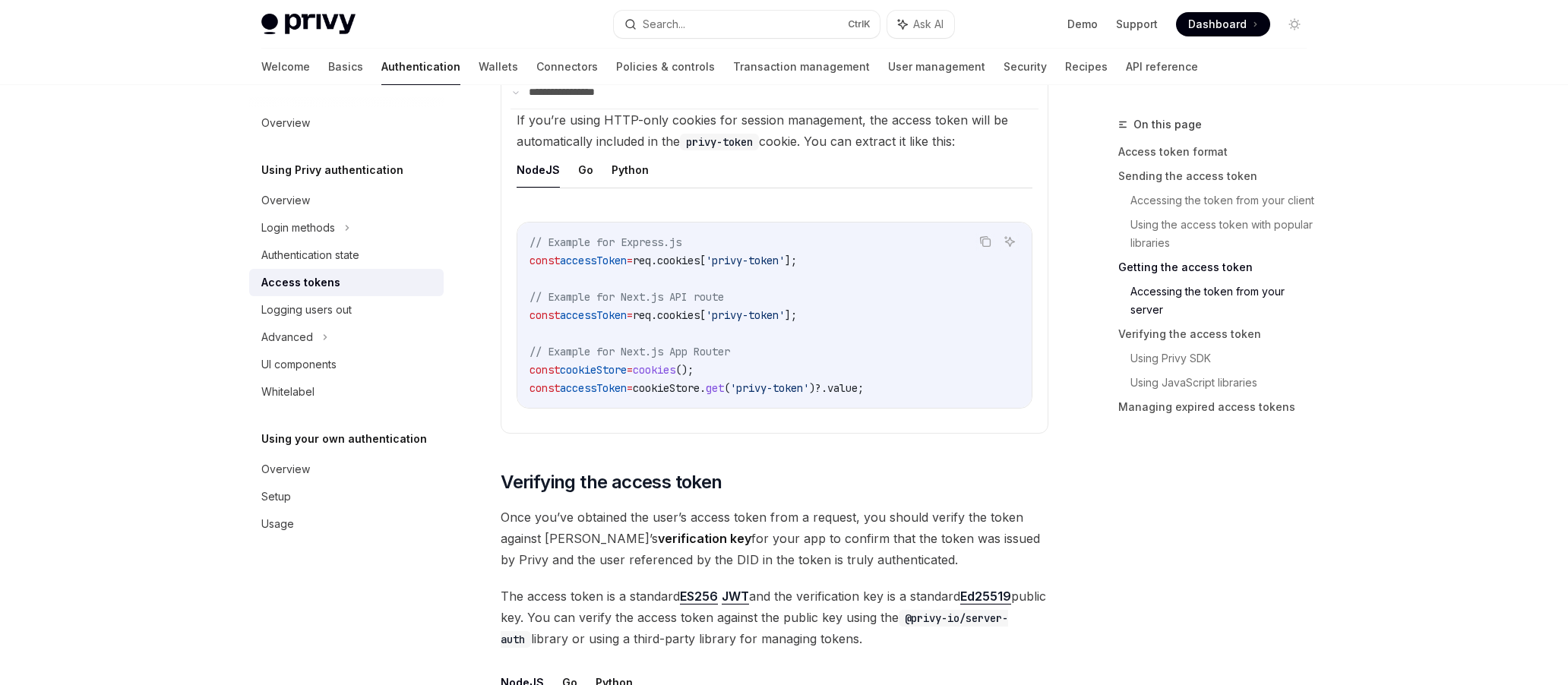
click at [651, 319] on span "req" at bounding box center [642, 315] width 18 height 13
click at [582, 166] on button "Go" at bounding box center [585, 169] width 15 height 35
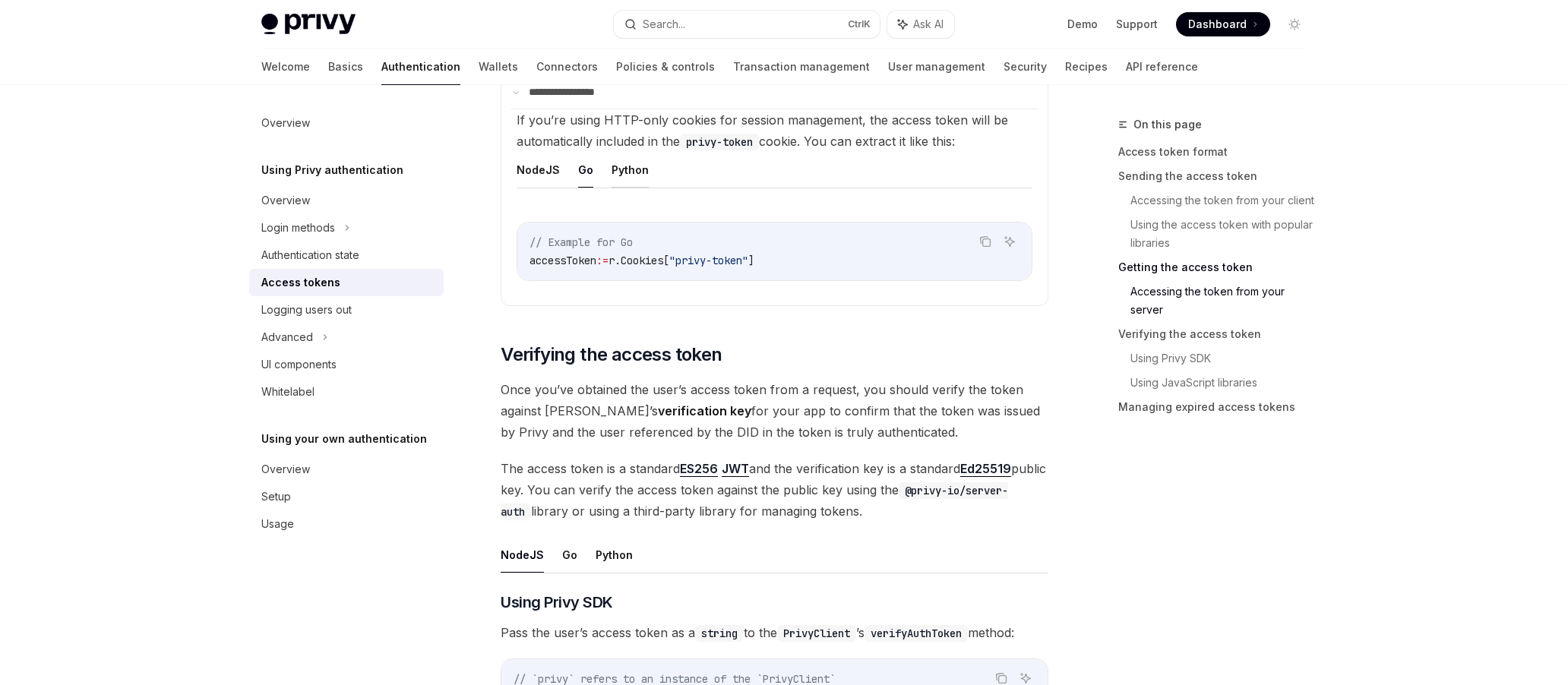
click at [620, 172] on button "Python" at bounding box center [629, 169] width 37 height 35
click at [530, 176] on button "NodeJS" at bounding box center [538, 169] width 43 height 35
type textarea "*"
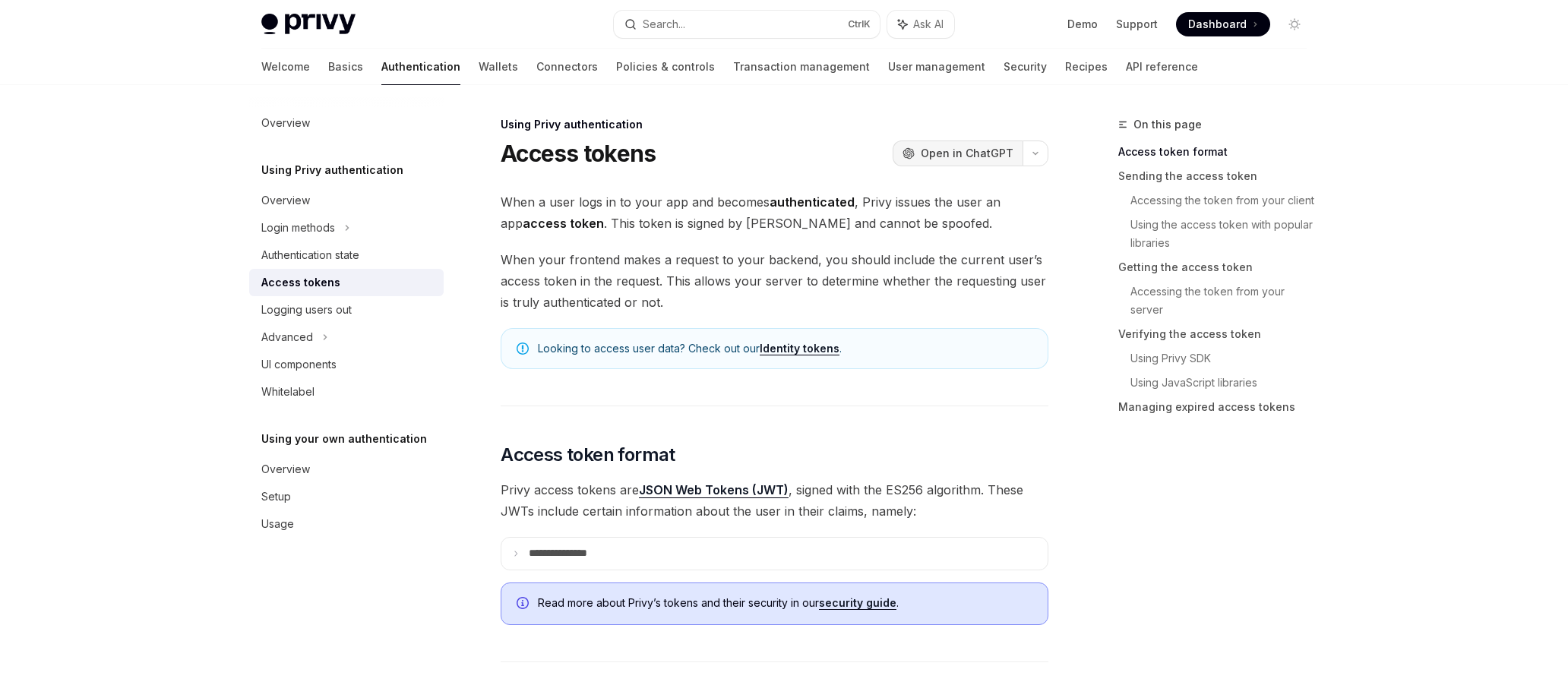
click at [977, 157] on span "Open in ChatGPT" at bounding box center [967, 154] width 93 height 15
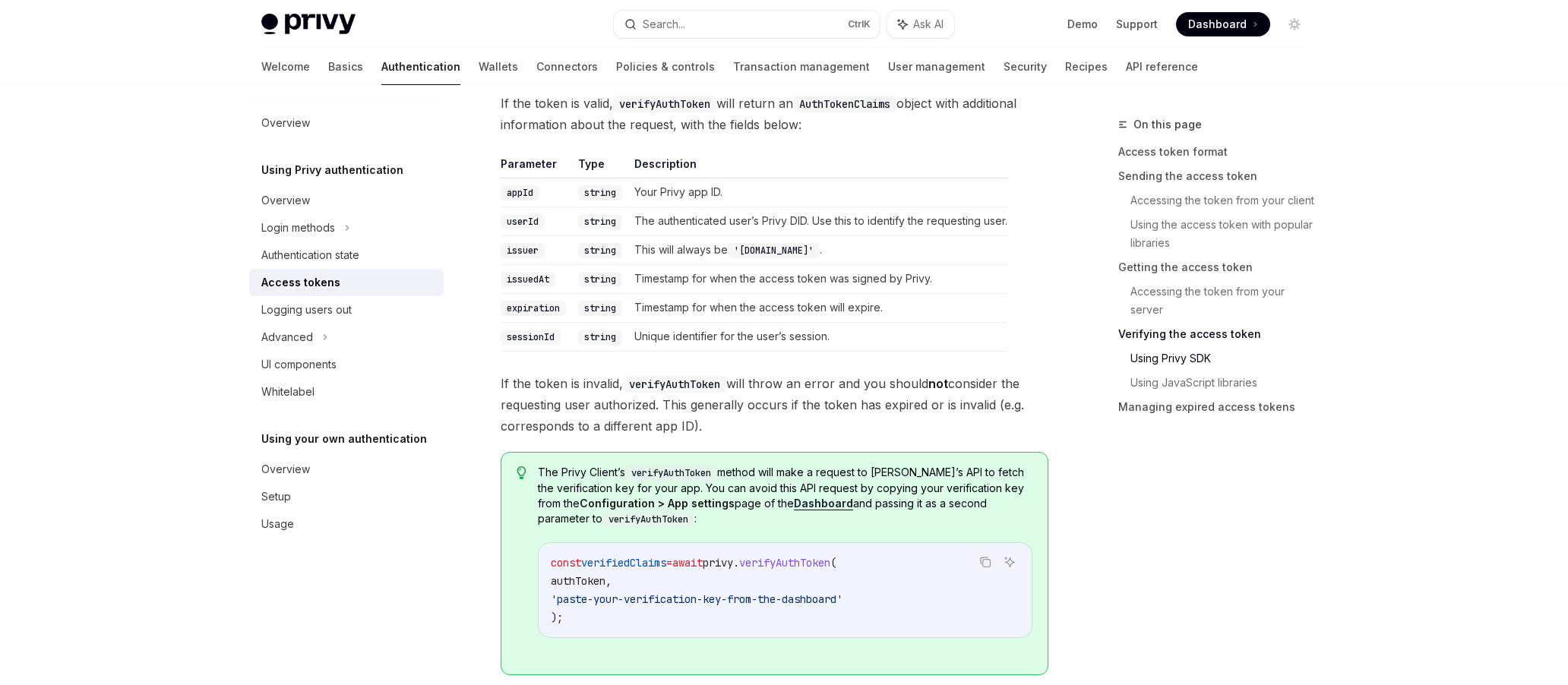
scroll to position [2964, 0]
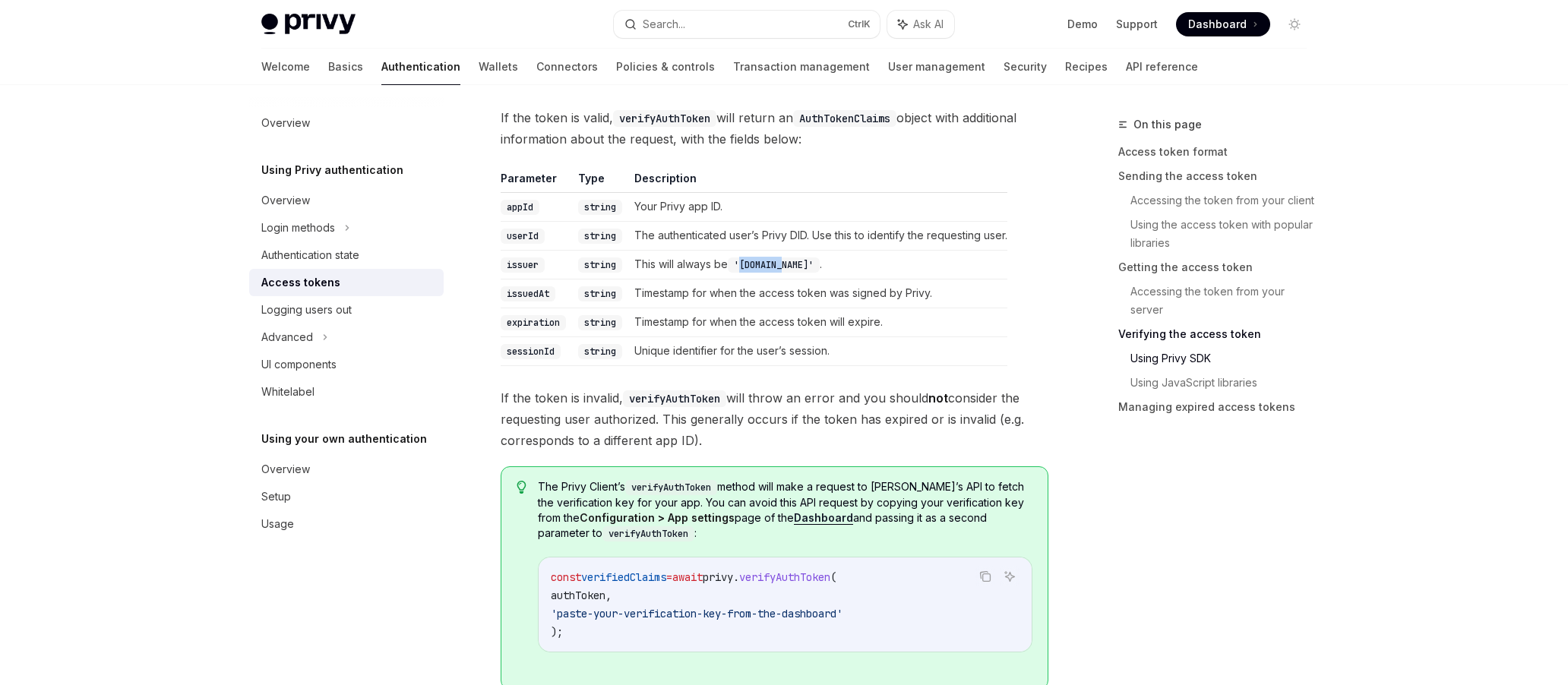
drag, startPoint x: 789, startPoint y: 265, endPoint x: 746, endPoint y: 267, distance: 43.0
click at [746, 267] on code "'[DOMAIN_NAME]'" at bounding box center [774, 265] width 92 height 15
copy code "[DOMAIN_NAME]"
